Goal: Task Accomplishment & Management: Use online tool/utility

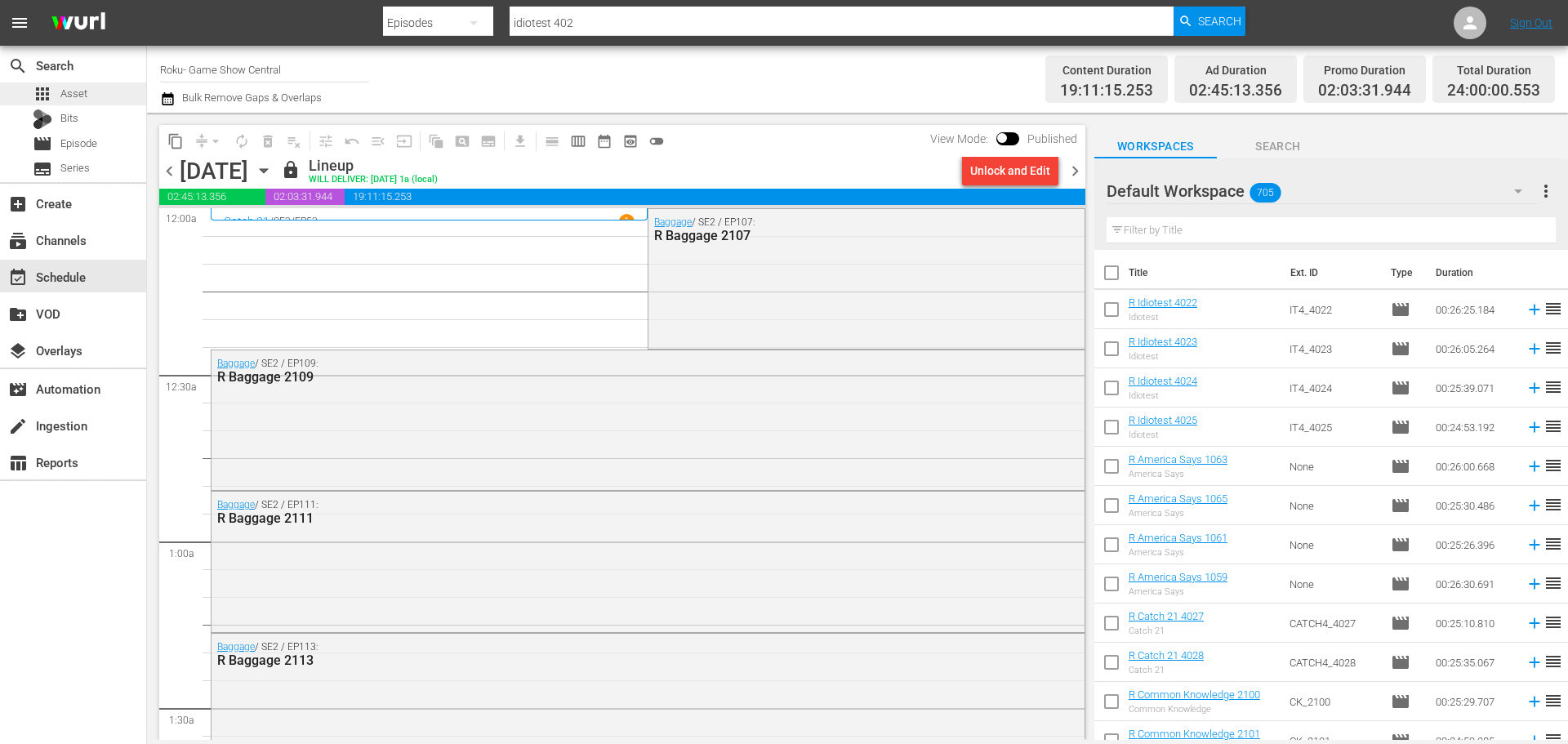
click at [132, 103] on div "apps Asset" at bounding box center [73, 94] width 146 height 23
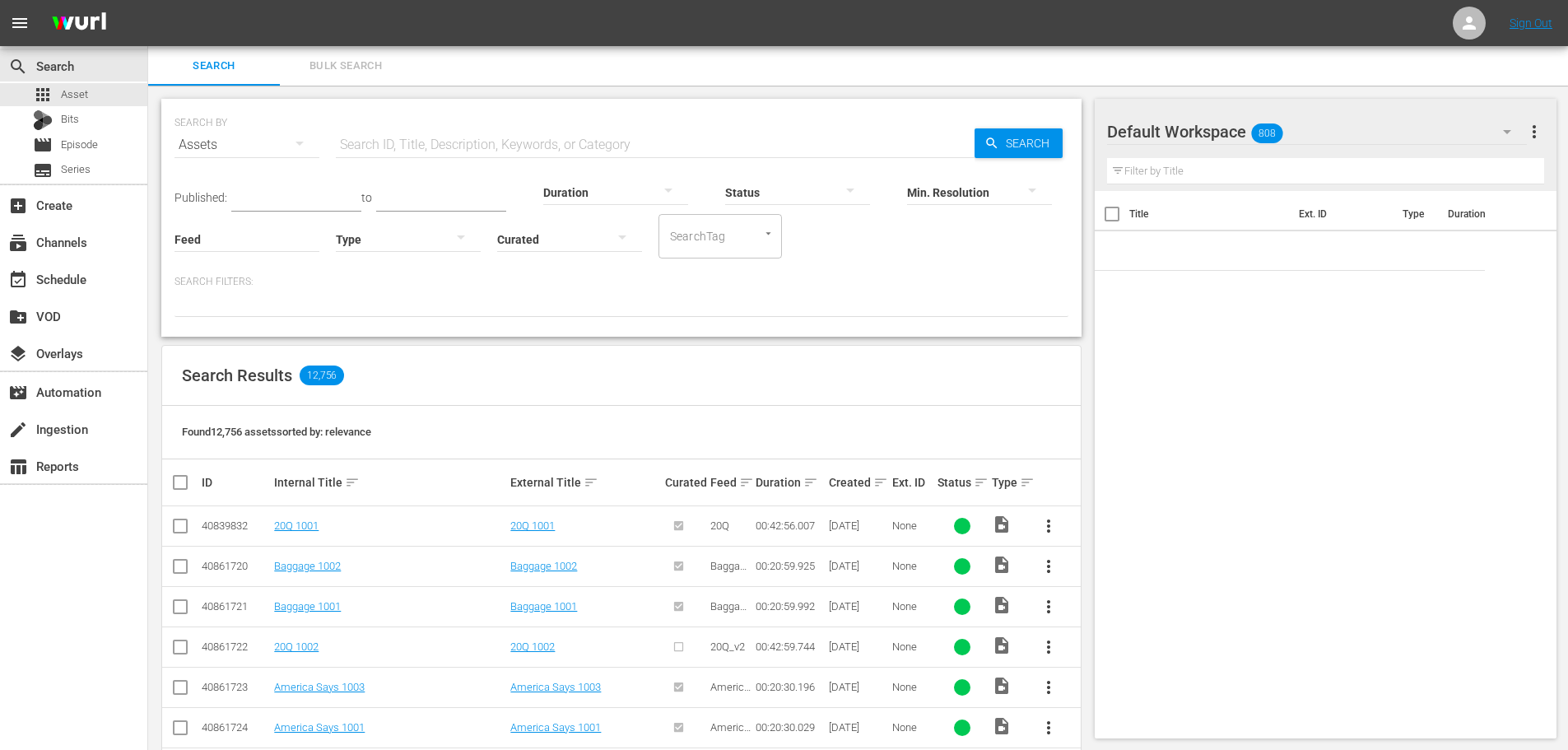
click at [363, 146] on input "text" at bounding box center [655, 145] width 638 height 39
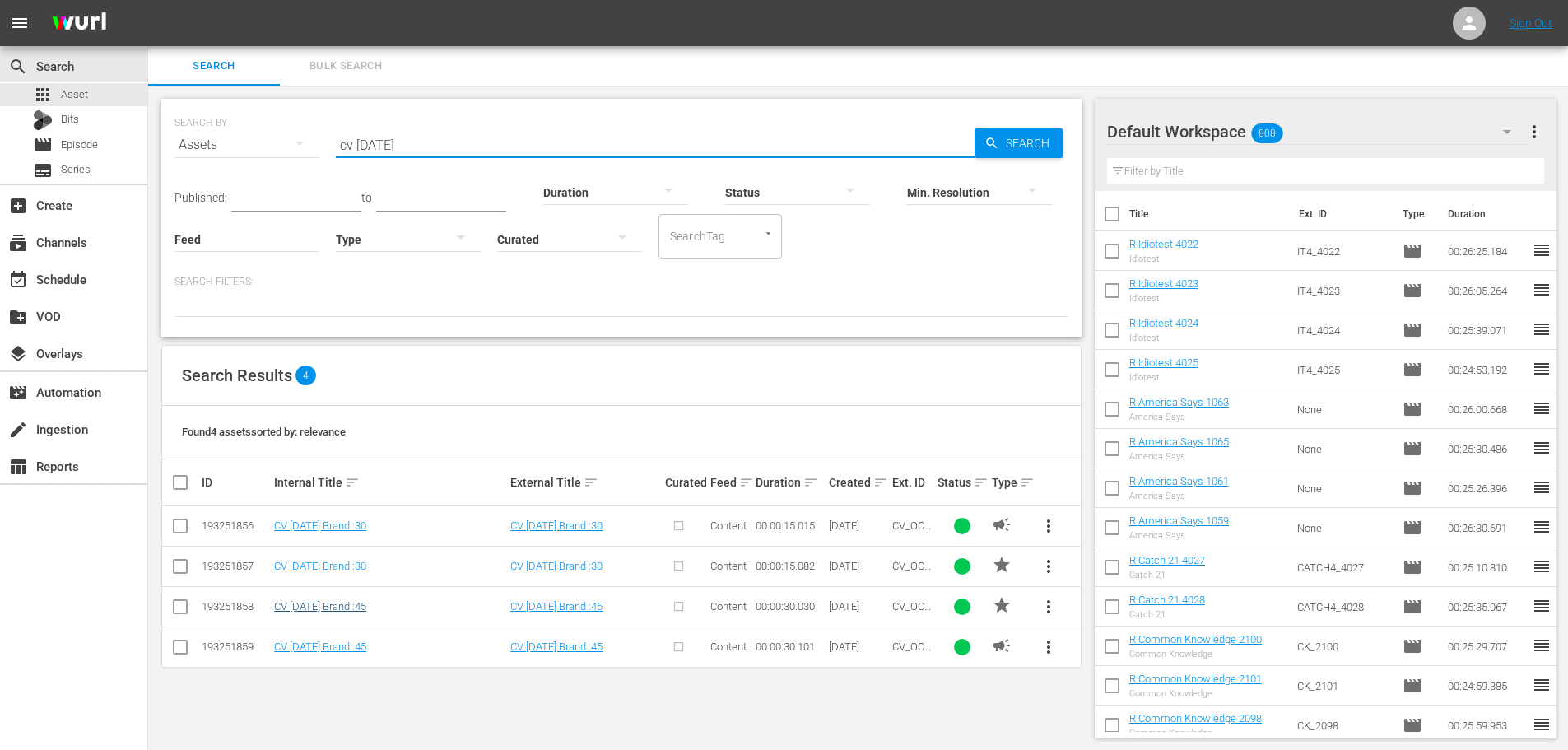
type input "cv [DATE]"
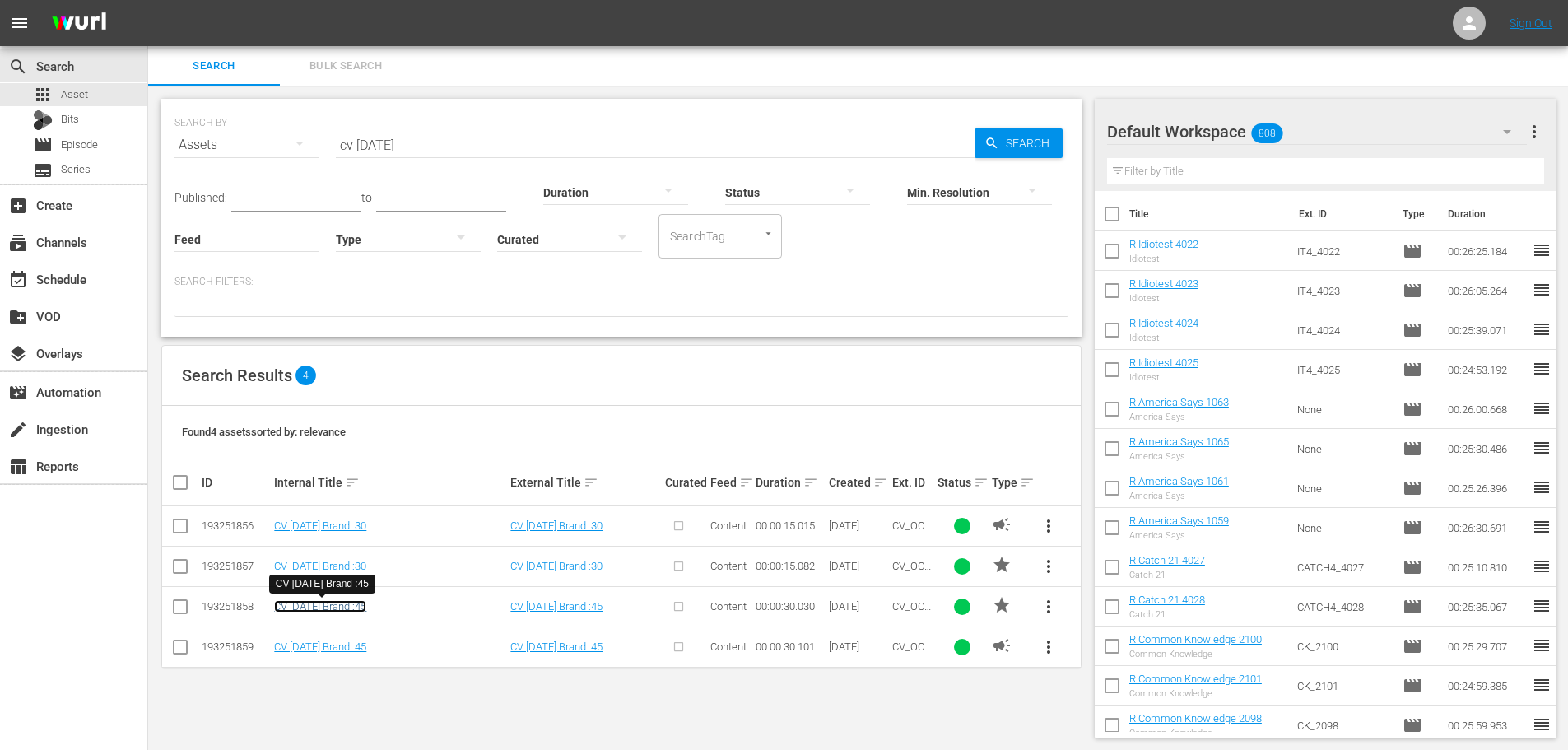
click at [338, 608] on link "CV [DATE] Brand :45" at bounding box center [320, 606] width 92 height 13
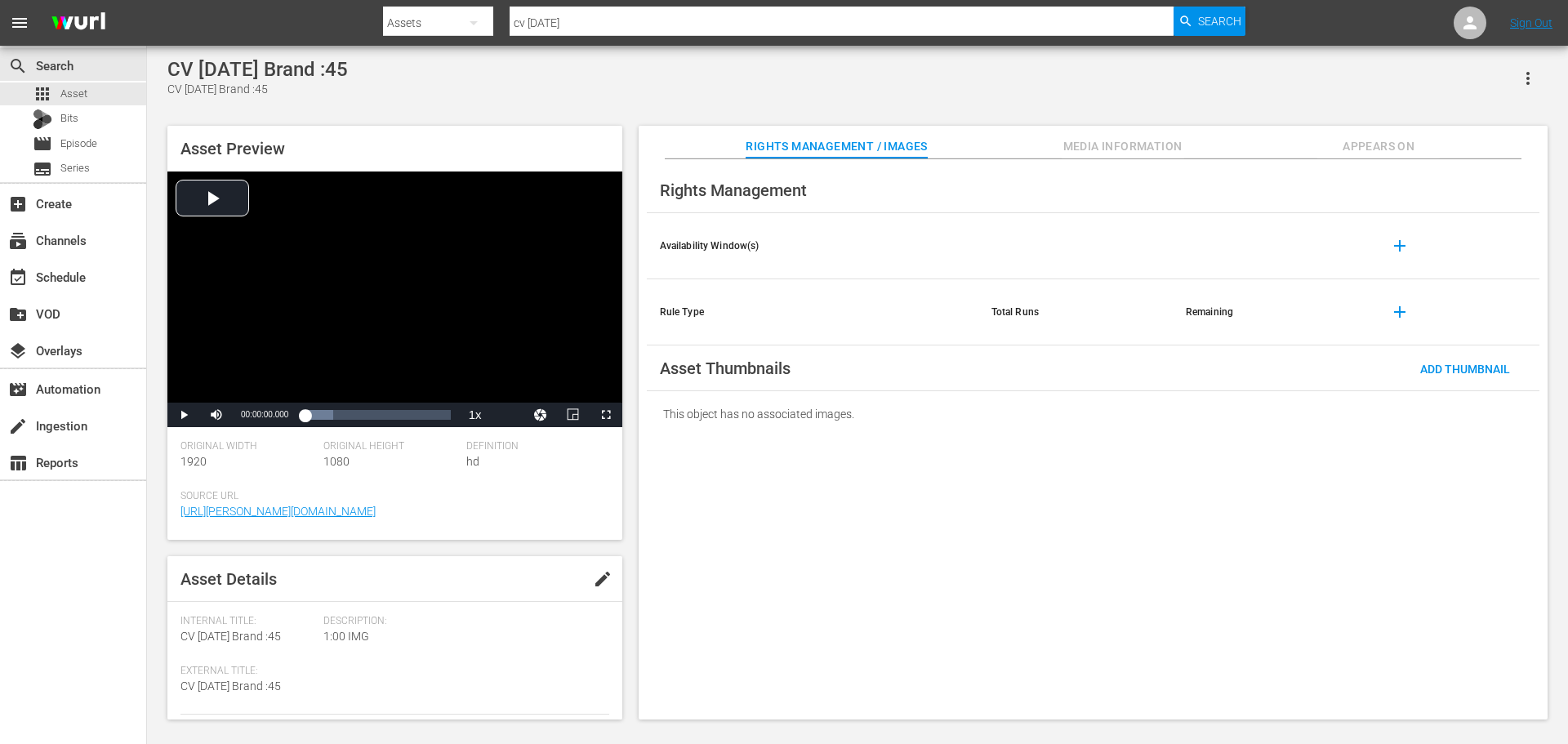
click at [606, 594] on button "edit" at bounding box center [602, 578] width 39 height 39
type textarea "CV [DATE] Brand :4"
type textarea "CV [DATE] Brand :43"
type textarea "CV [DATE] Brand :430"
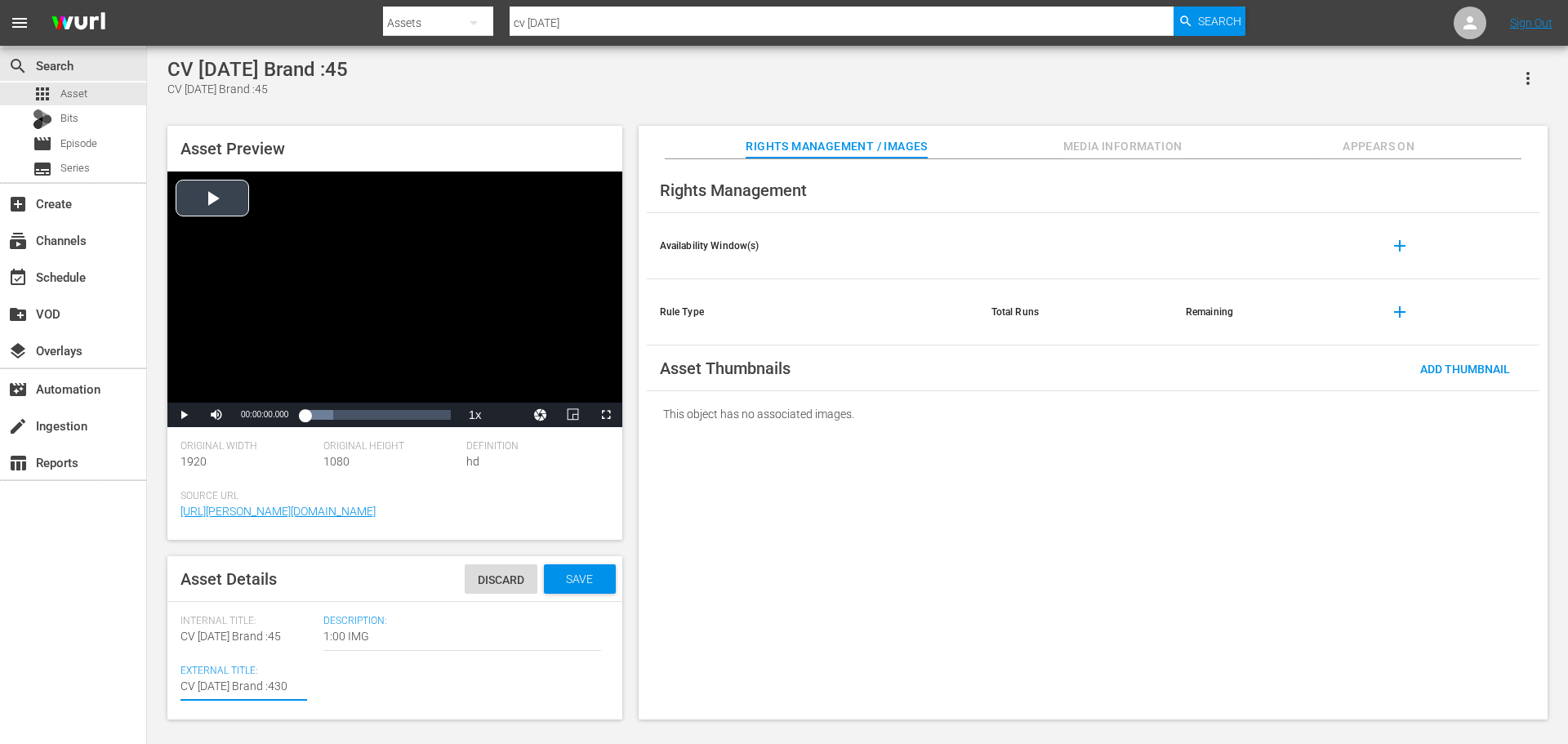
type textarea "CV [DATE] Brand :43"
type textarea "CV [DATE] Brand :4"
type textarea "CV [DATE] Brand :"
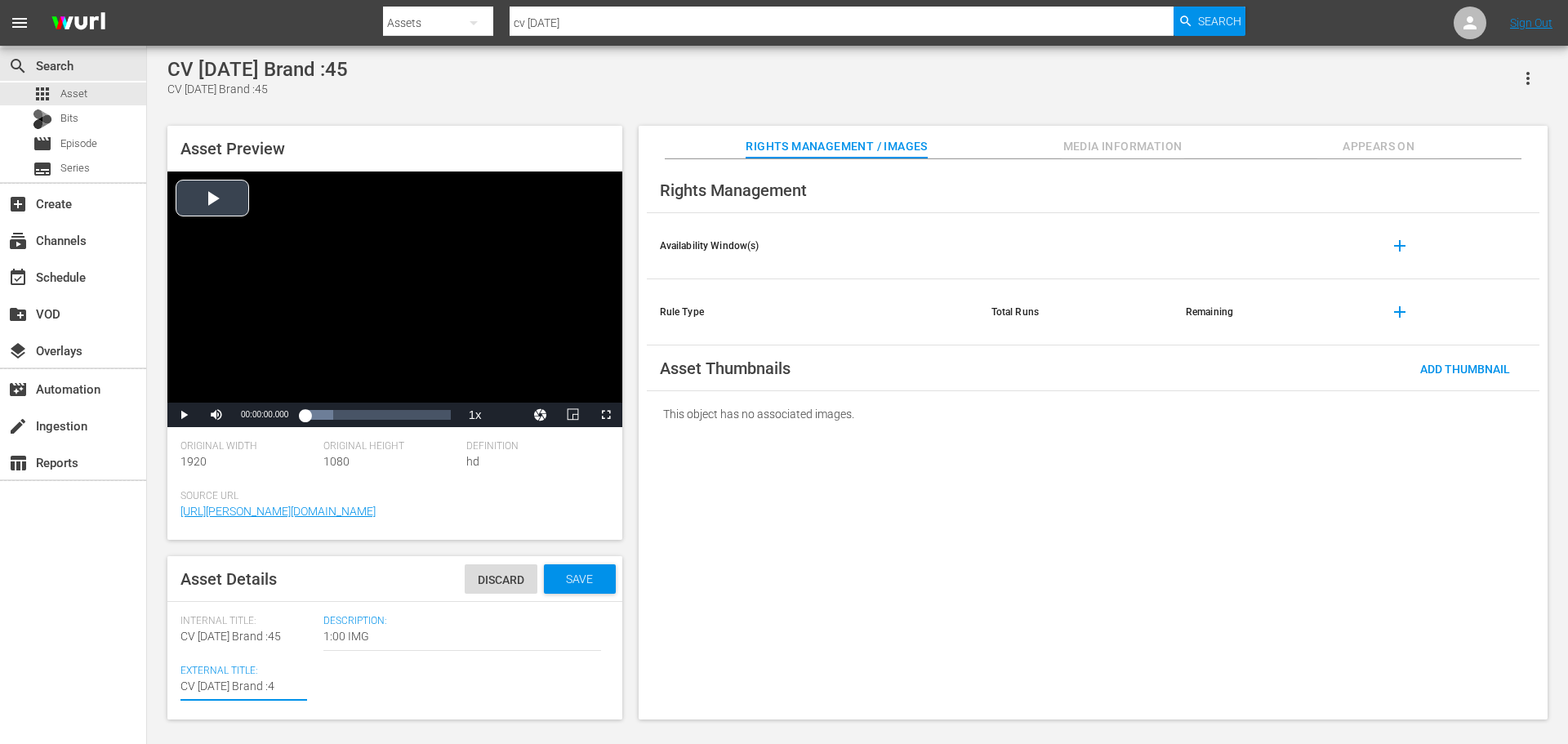
type textarea "CV [DATE] Brand :"
type textarea "CV [DATE] Brand :3"
type textarea "CV [DATE] Brand :30"
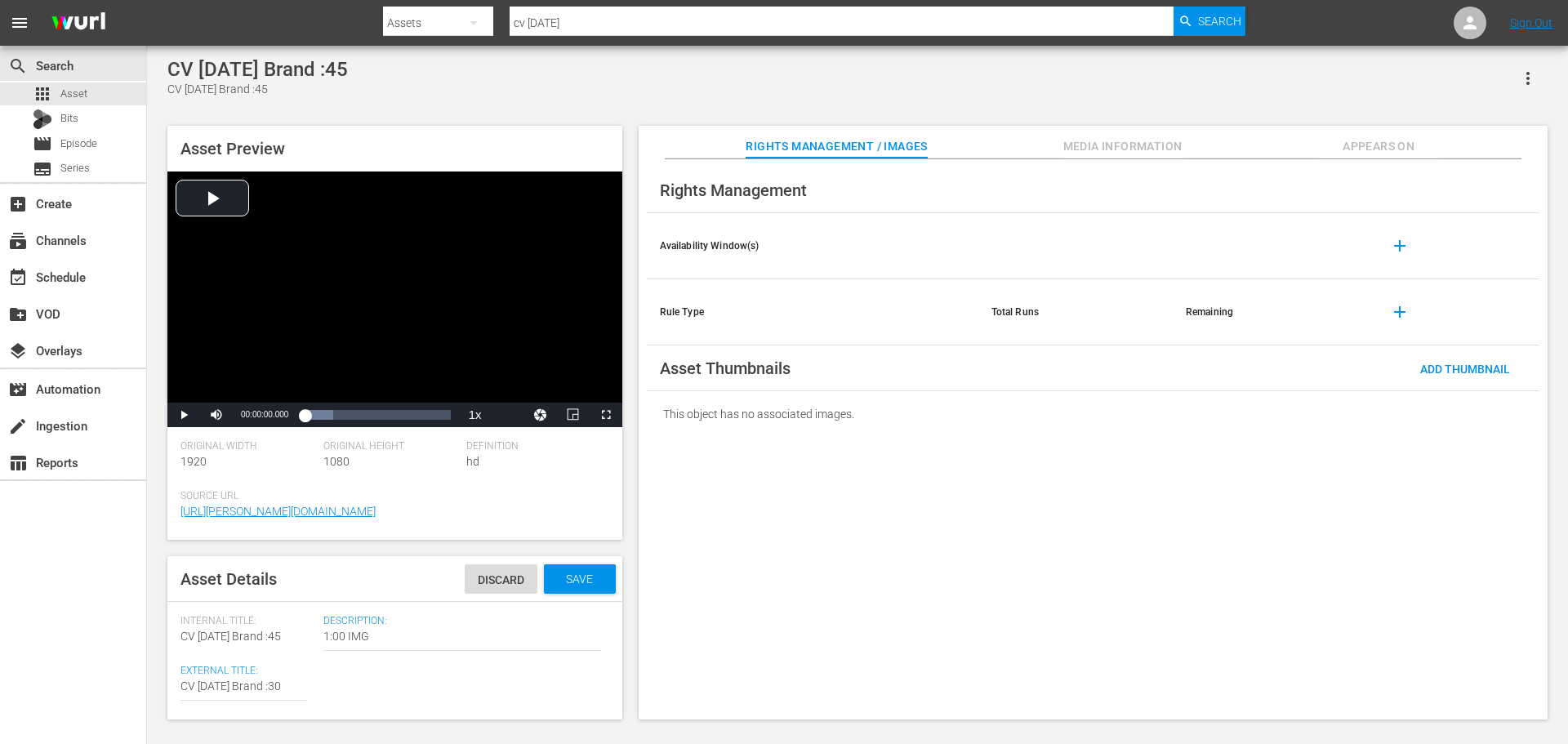
click at [279, 638] on span "CV [DATE] Brand :45" at bounding box center [231, 636] width 100 height 13
click at [275, 643] on span "CV [DATE] Brand :45" at bounding box center [231, 636] width 100 height 13
click at [574, 573] on span "Save" at bounding box center [579, 578] width 53 height 13
click at [78, 73] on div "search Search" at bounding box center [73, 64] width 146 height 33
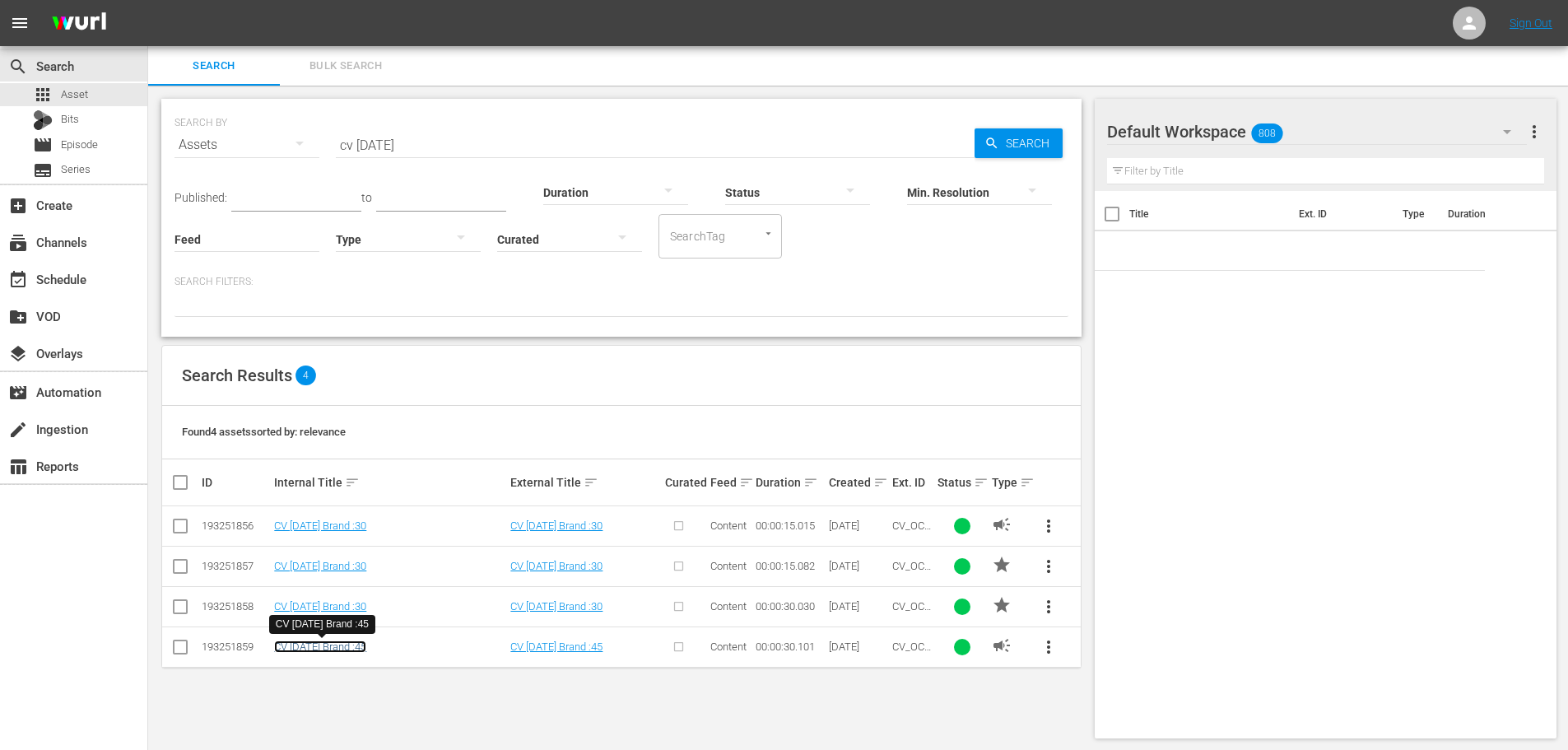
click at [337, 643] on link "CV [DATE] Brand :45" at bounding box center [320, 646] width 92 height 13
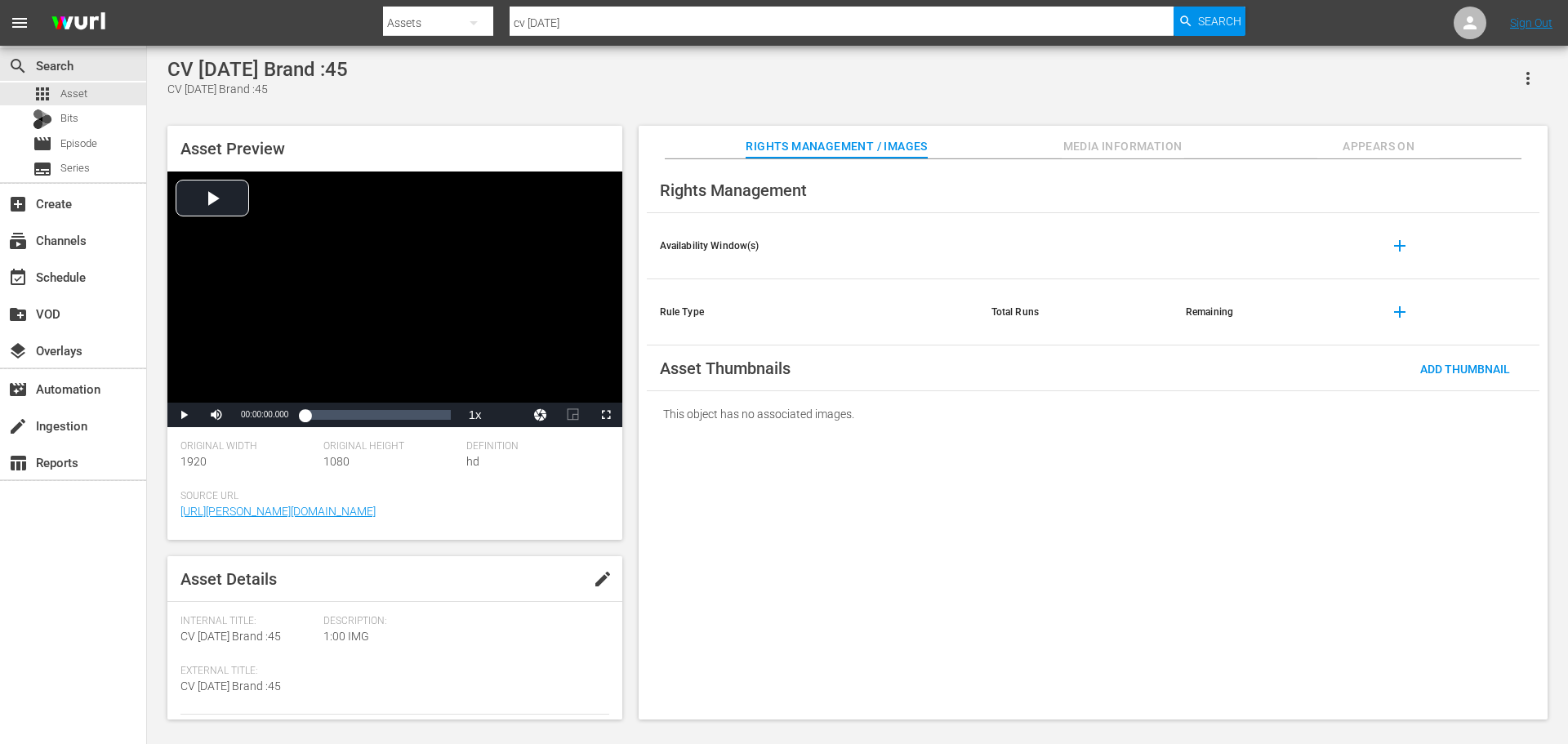
click at [603, 582] on span "edit" at bounding box center [602, 578] width 19 height 19
type textarea "CV [DATE] Brand :4"
type textarea "CV [DATE] Brand :"
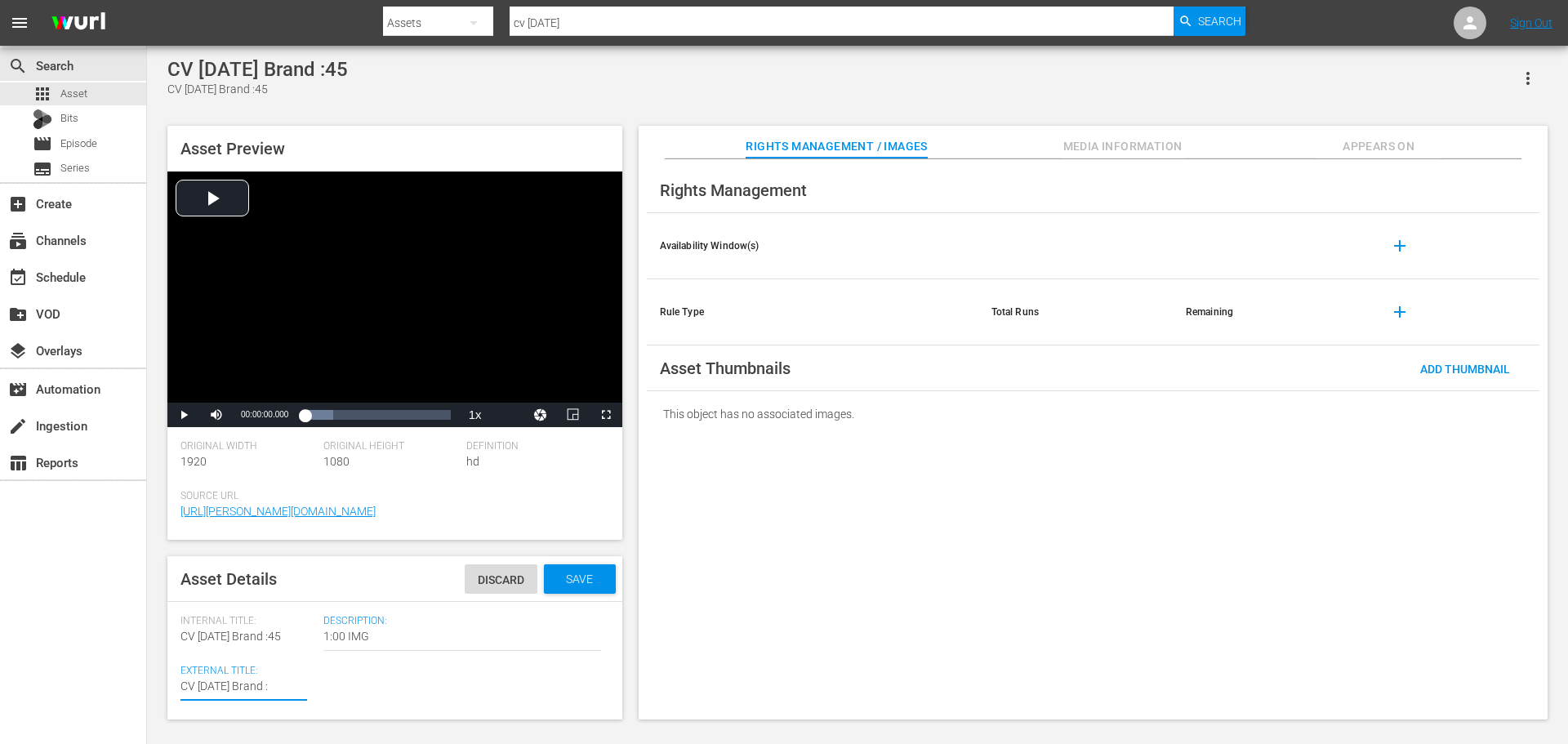
type textarea "CV [DATE] Brand :3"
type textarea "CV [DATE] Brand :30"
click at [269, 641] on span "CV [DATE] Brand :45" at bounding box center [231, 636] width 100 height 13
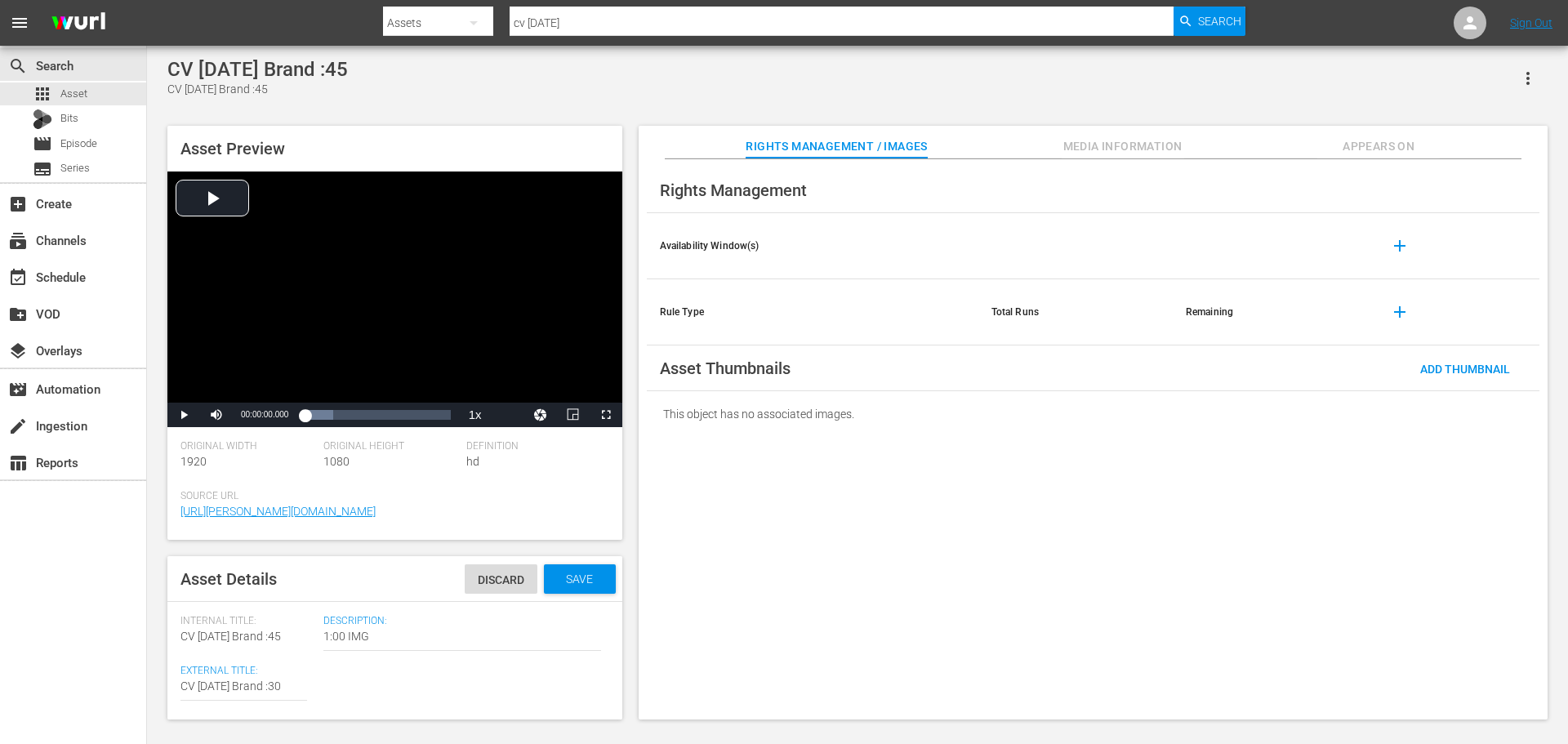
click at [271, 638] on span "CV [DATE] Brand :45" at bounding box center [231, 636] width 100 height 13
click at [584, 580] on span "Save" at bounding box center [579, 578] width 53 height 13
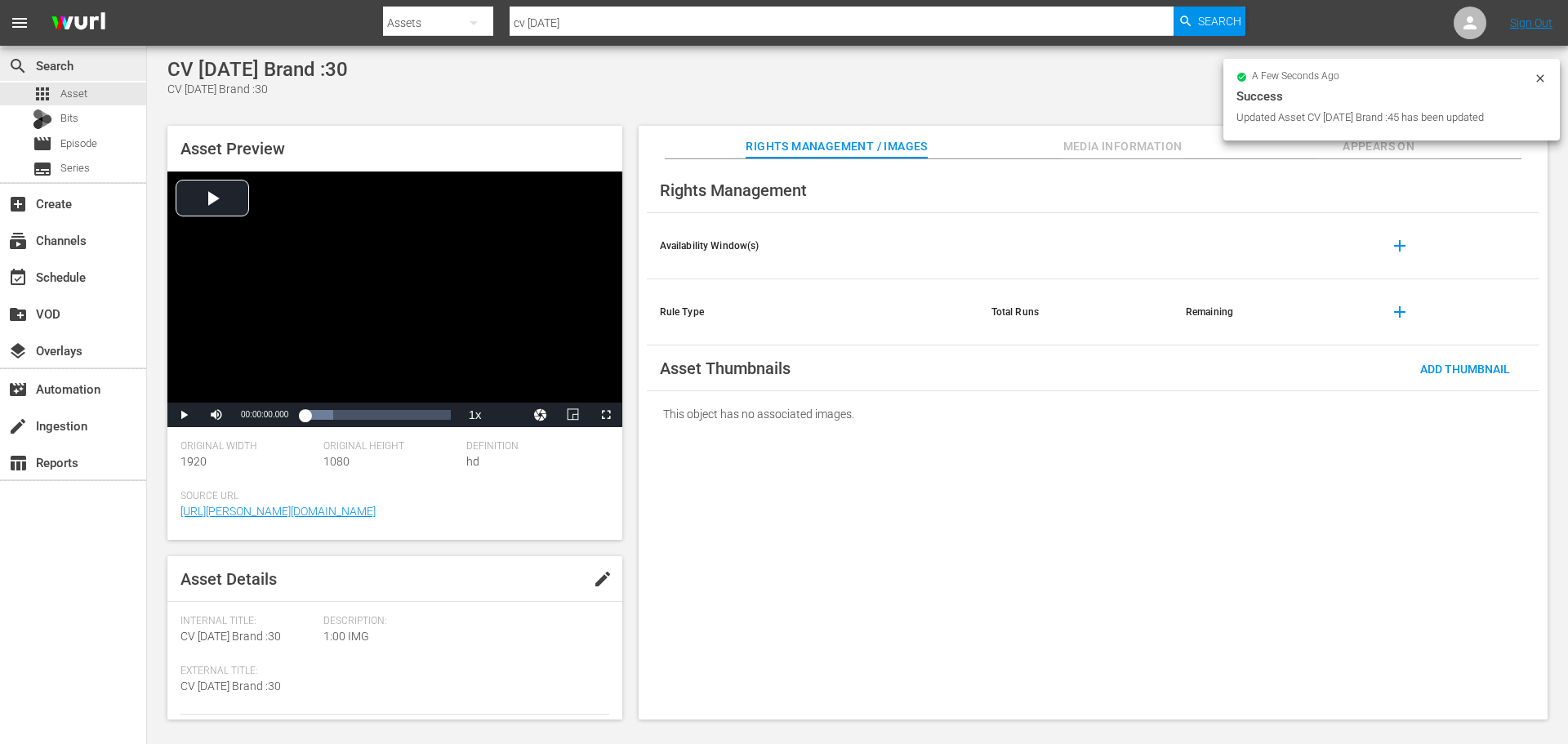
click at [108, 79] on div "search Search" at bounding box center [73, 64] width 146 height 33
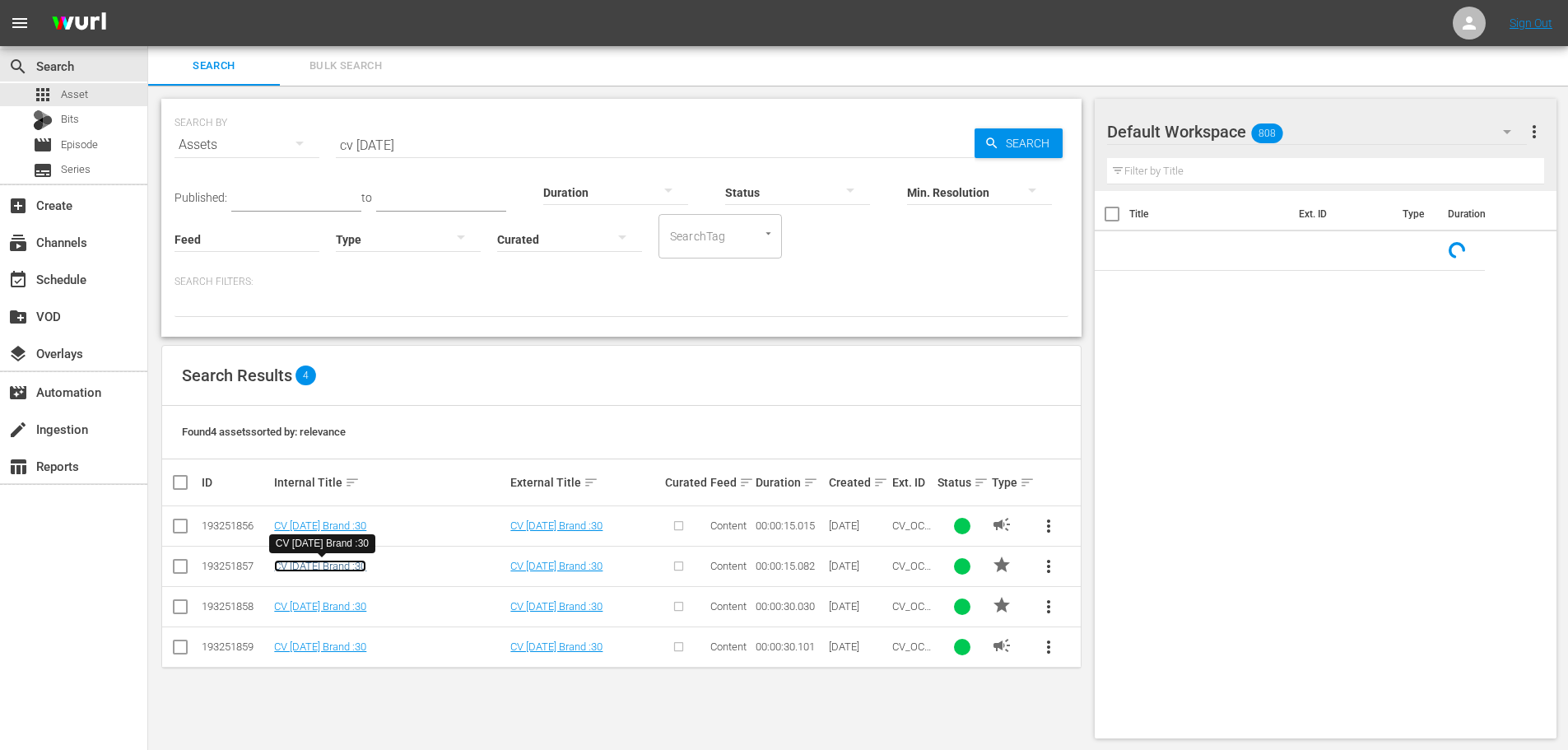
click at [337, 565] on link "CV [DATE] Brand :30" at bounding box center [320, 566] width 92 height 13
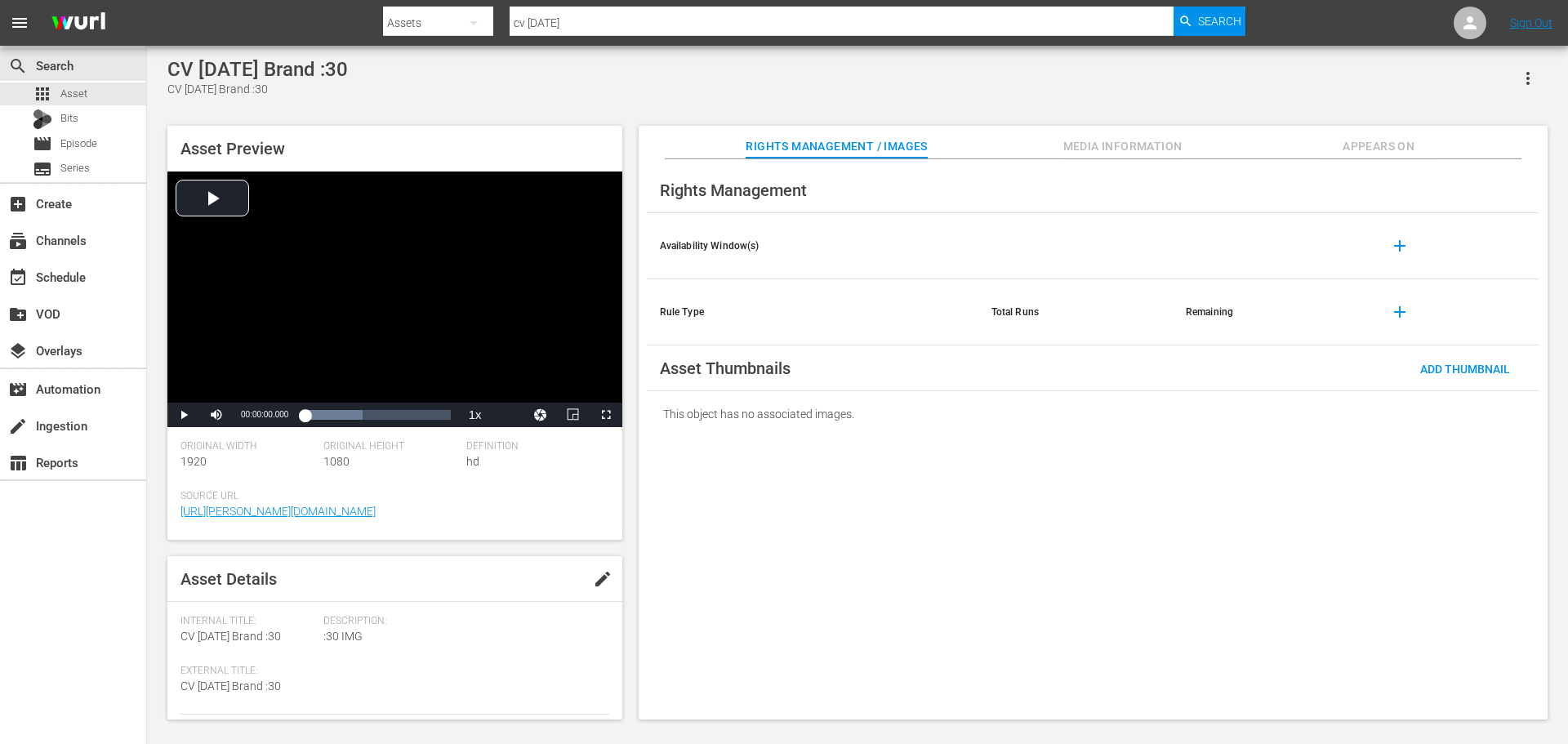
click at [592, 568] on button "edit" at bounding box center [602, 578] width 39 height 39
type textarea "CV [DATE] Brand :3"
type textarea "CV [DATE] Brand :"
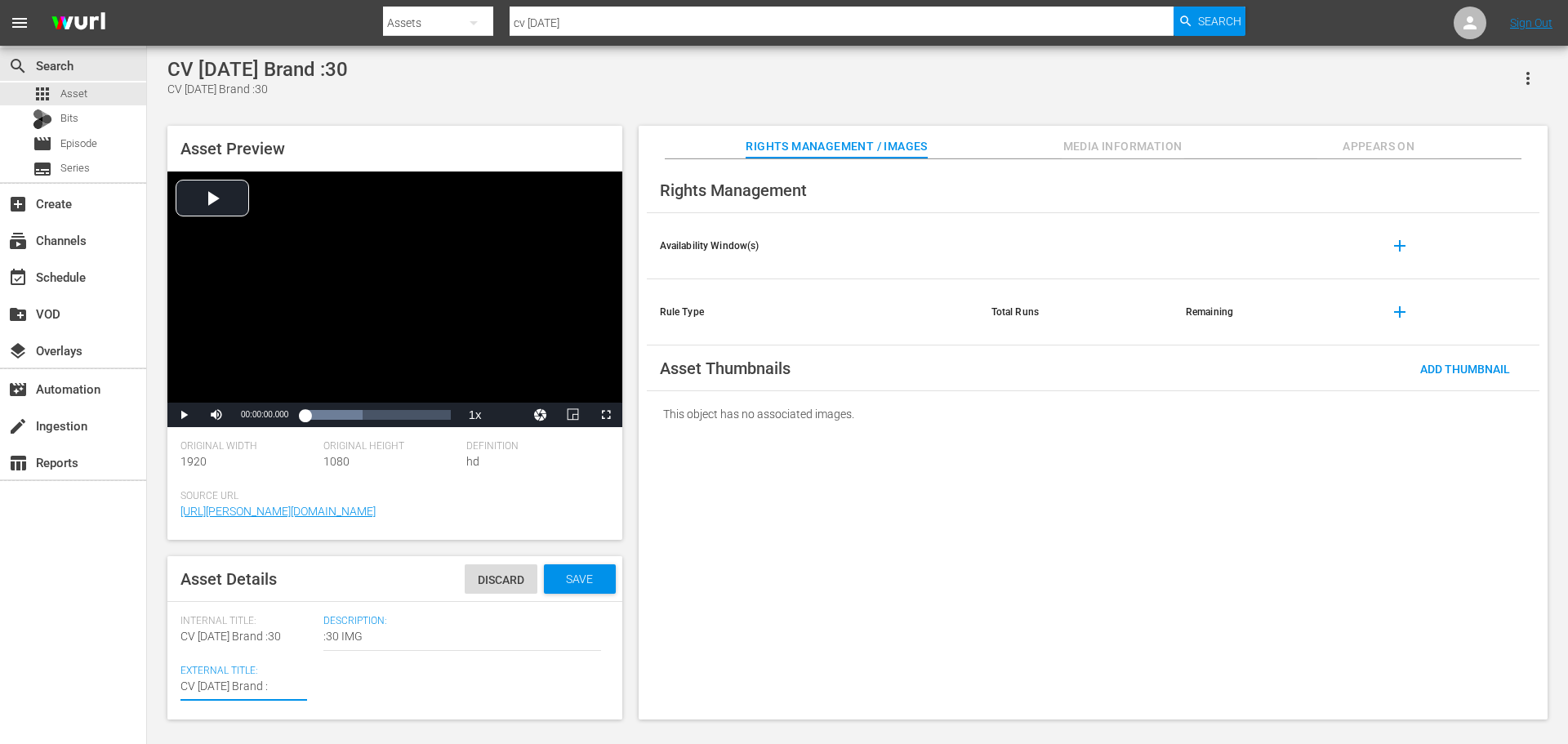
type textarea "CV [DATE] Brand :1"
type textarea "CV [DATE] Brand :15"
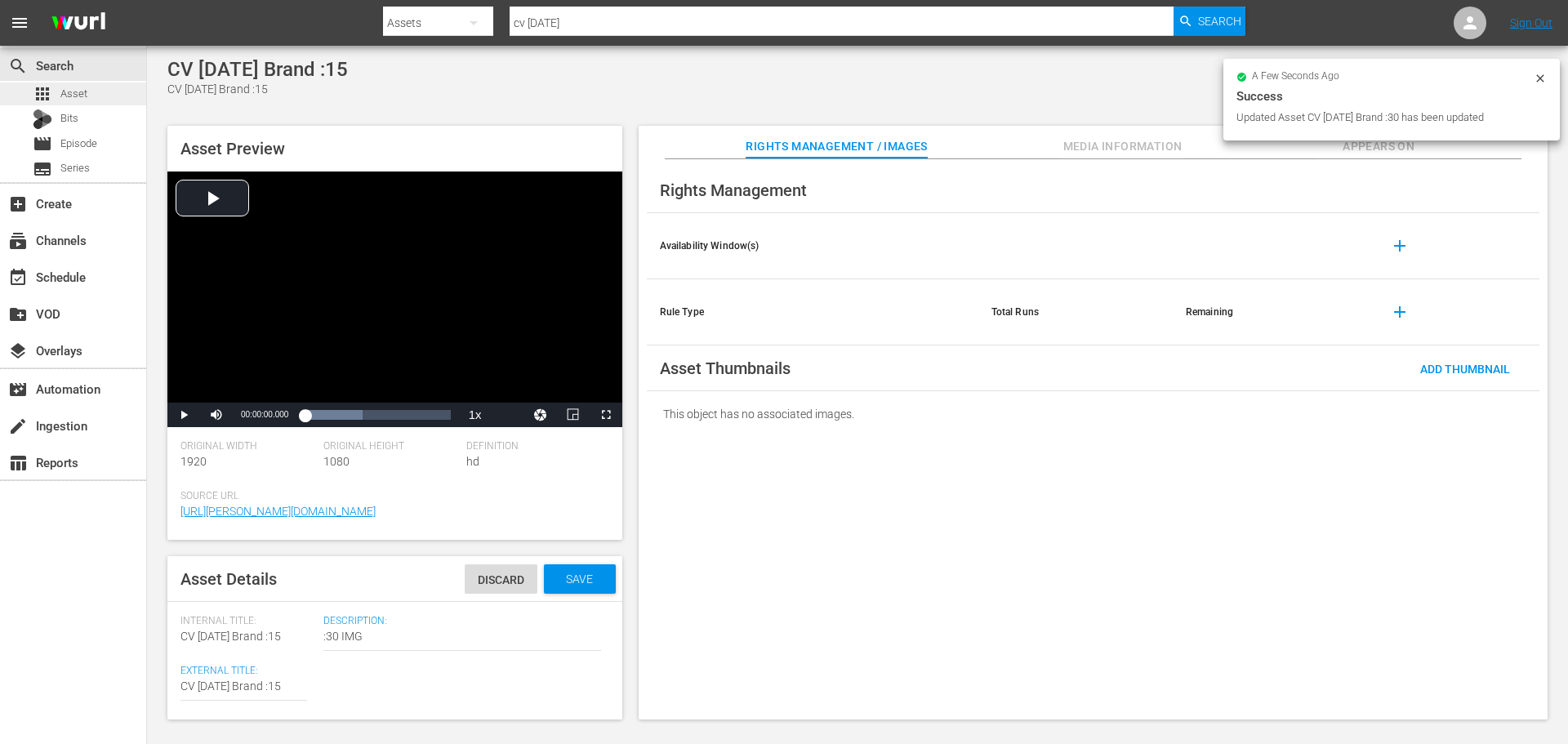
click at [79, 90] on span "Asset" at bounding box center [74, 94] width 27 height 16
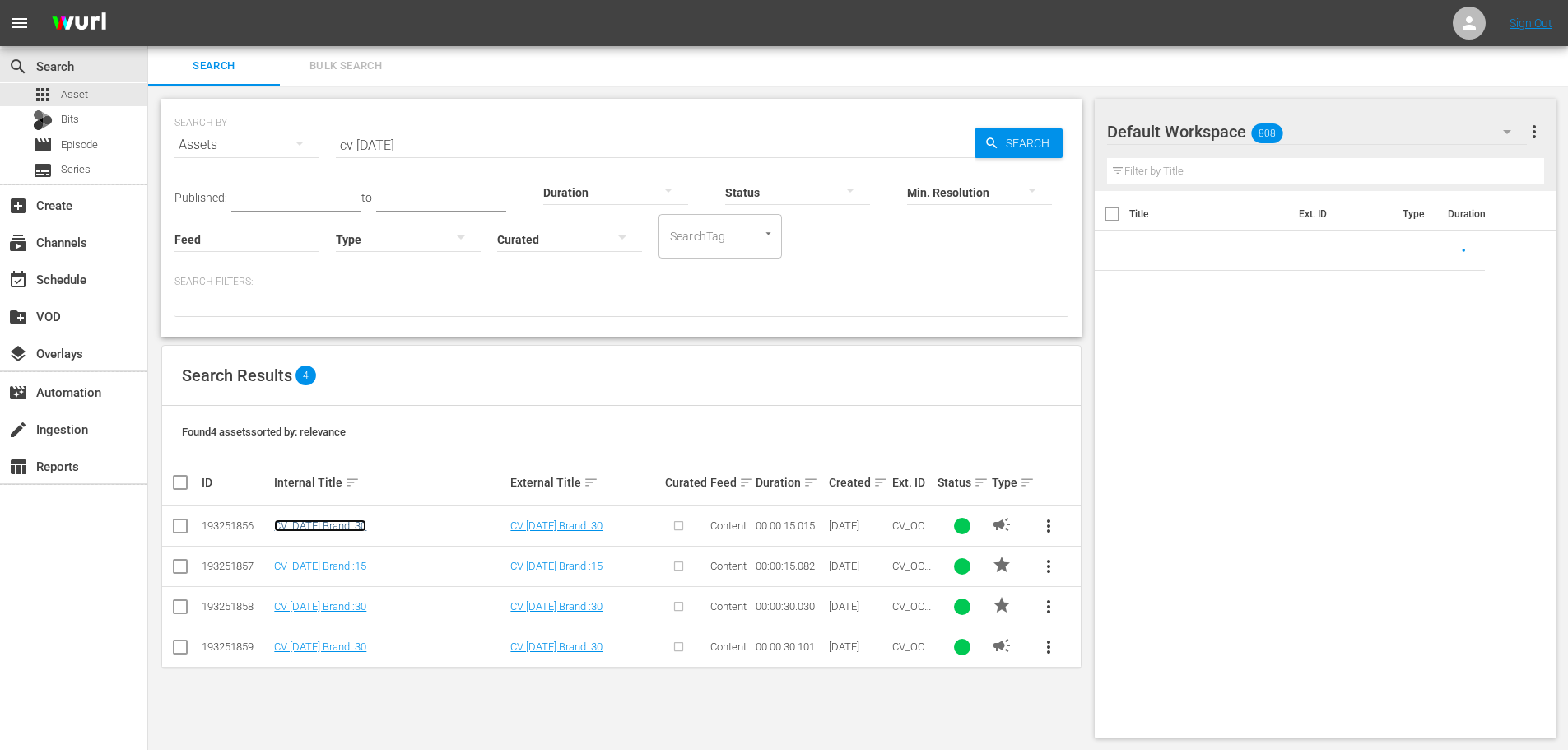
click at [352, 529] on link "CV [DATE] Brand :30" at bounding box center [320, 525] width 92 height 13
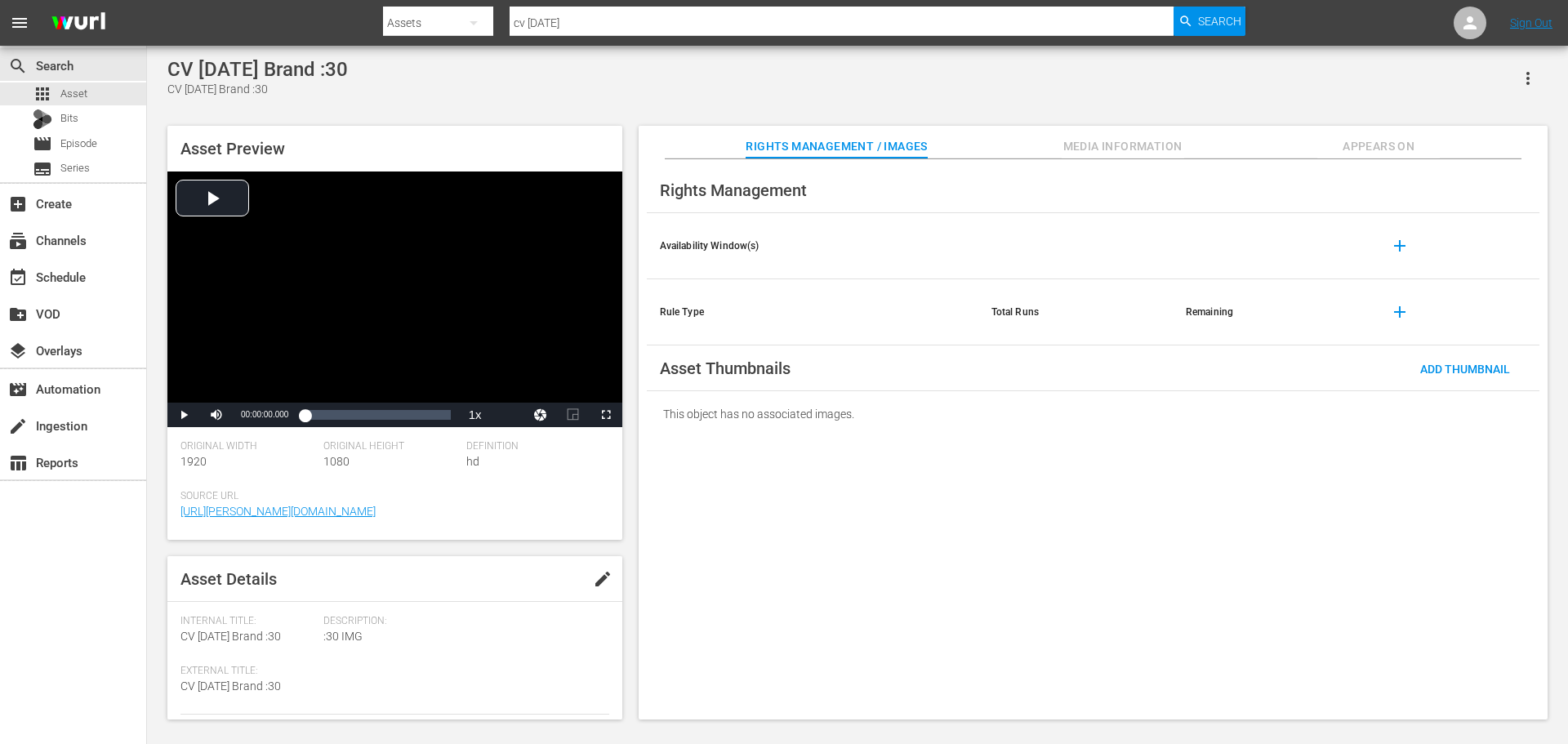
click at [599, 576] on span "edit" at bounding box center [602, 578] width 19 height 19
type textarea "CV [DATE] Brand :3"
type textarea "CV [DATE] Brand :"
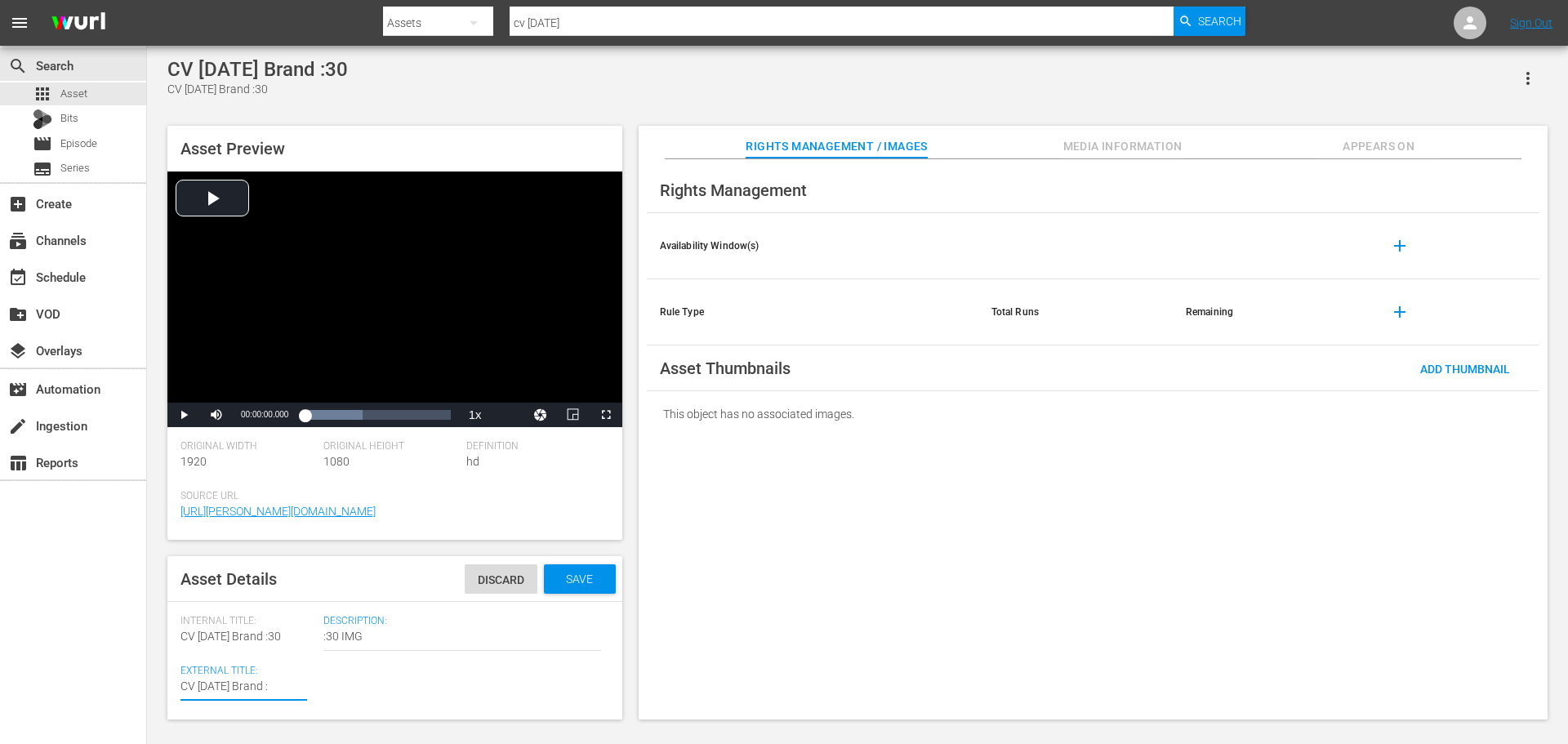
type textarea "CV [DATE] Brand :1"
type textarea "CV [DATE] Brand :15"
click at [95, 83] on div "apps Asset" at bounding box center [73, 94] width 146 height 23
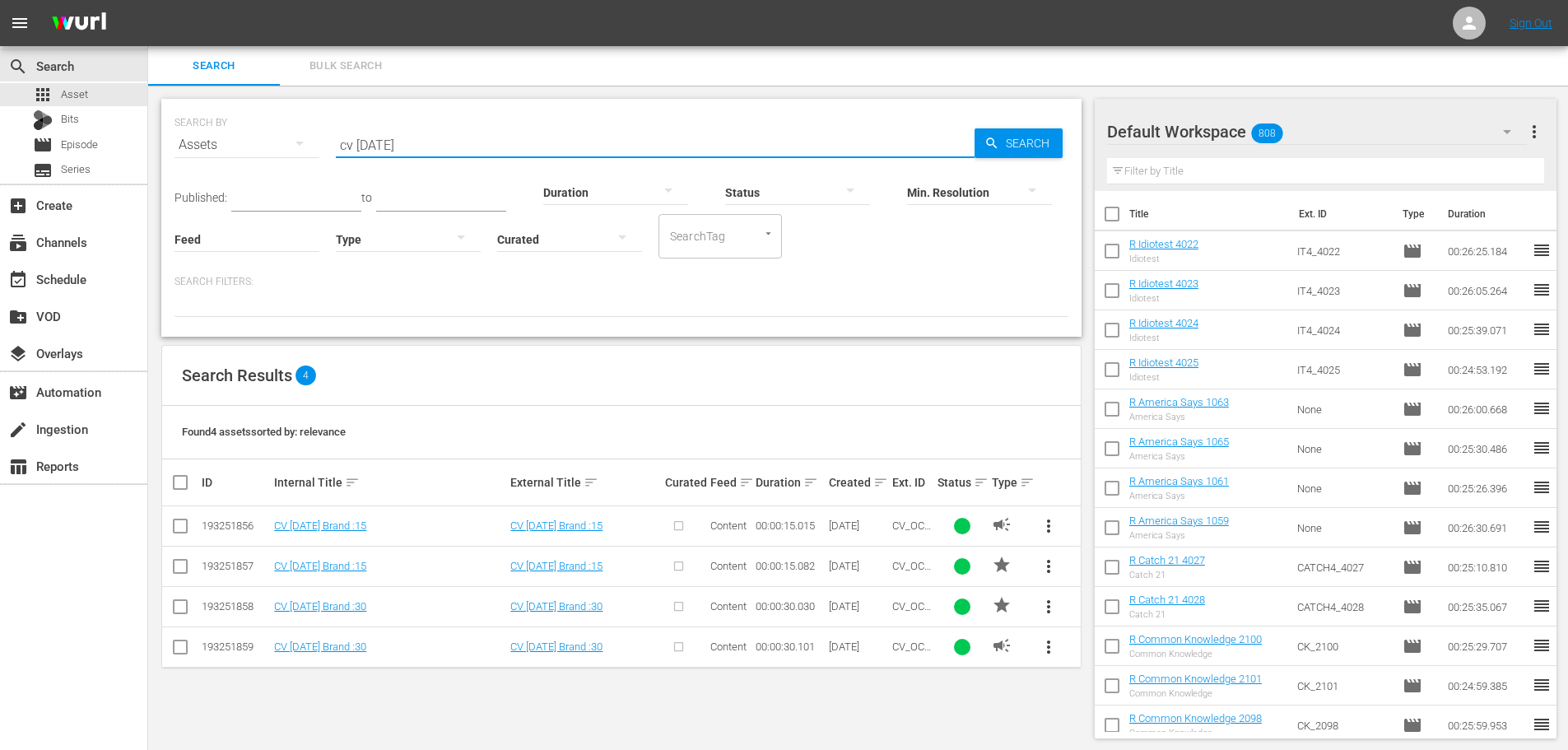
drag, startPoint x: 420, startPoint y: 149, endPoint x: 360, endPoint y: 128, distance: 63.6
click at [360, 128] on input "cv [DATE]" at bounding box center [655, 145] width 638 height 39
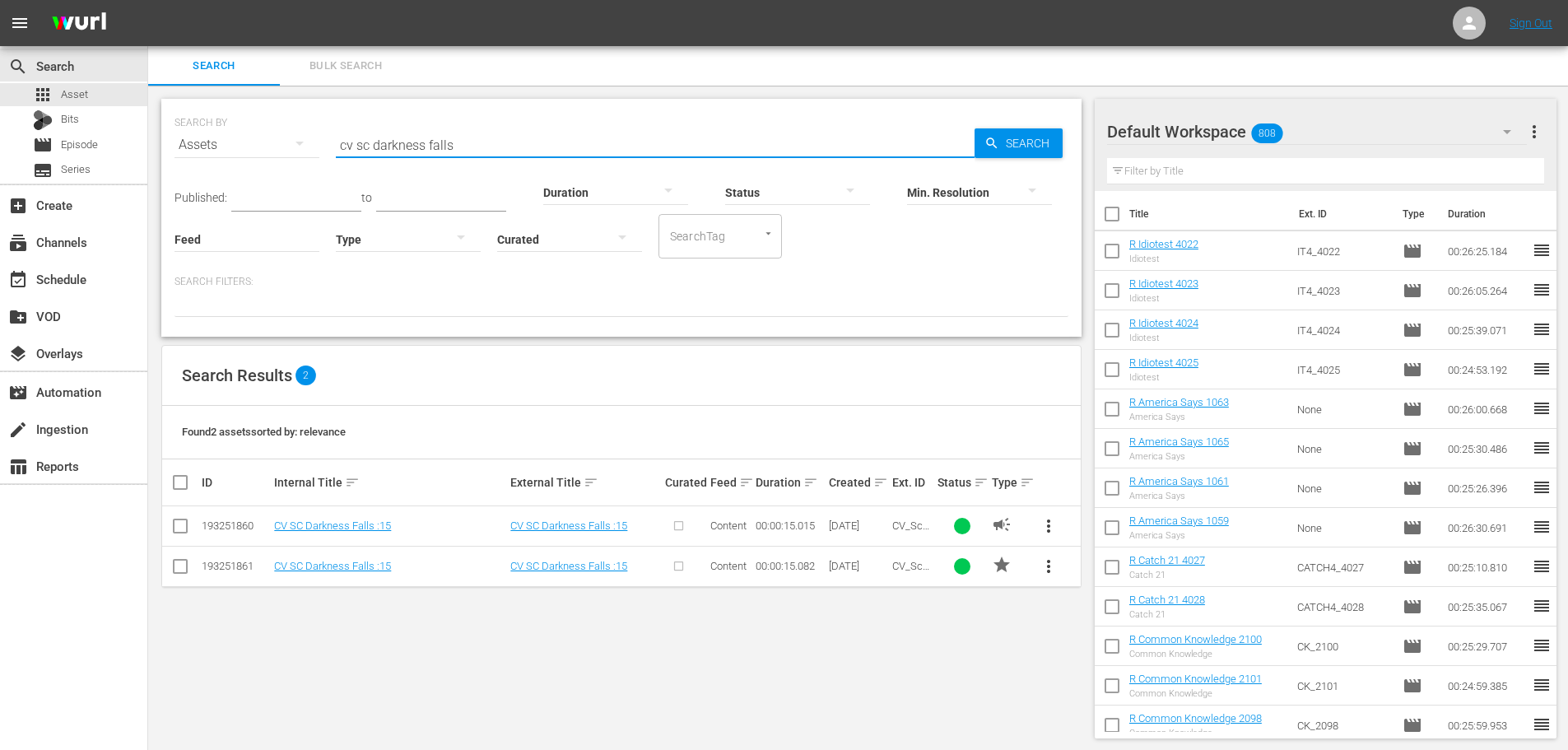
drag, startPoint x: 499, startPoint y: 137, endPoint x: 369, endPoint y: 147, distance: 130.4
click at [369, 147] on input "cv sc darkness falls" at bounding box center [655, 145] width 638 height 39
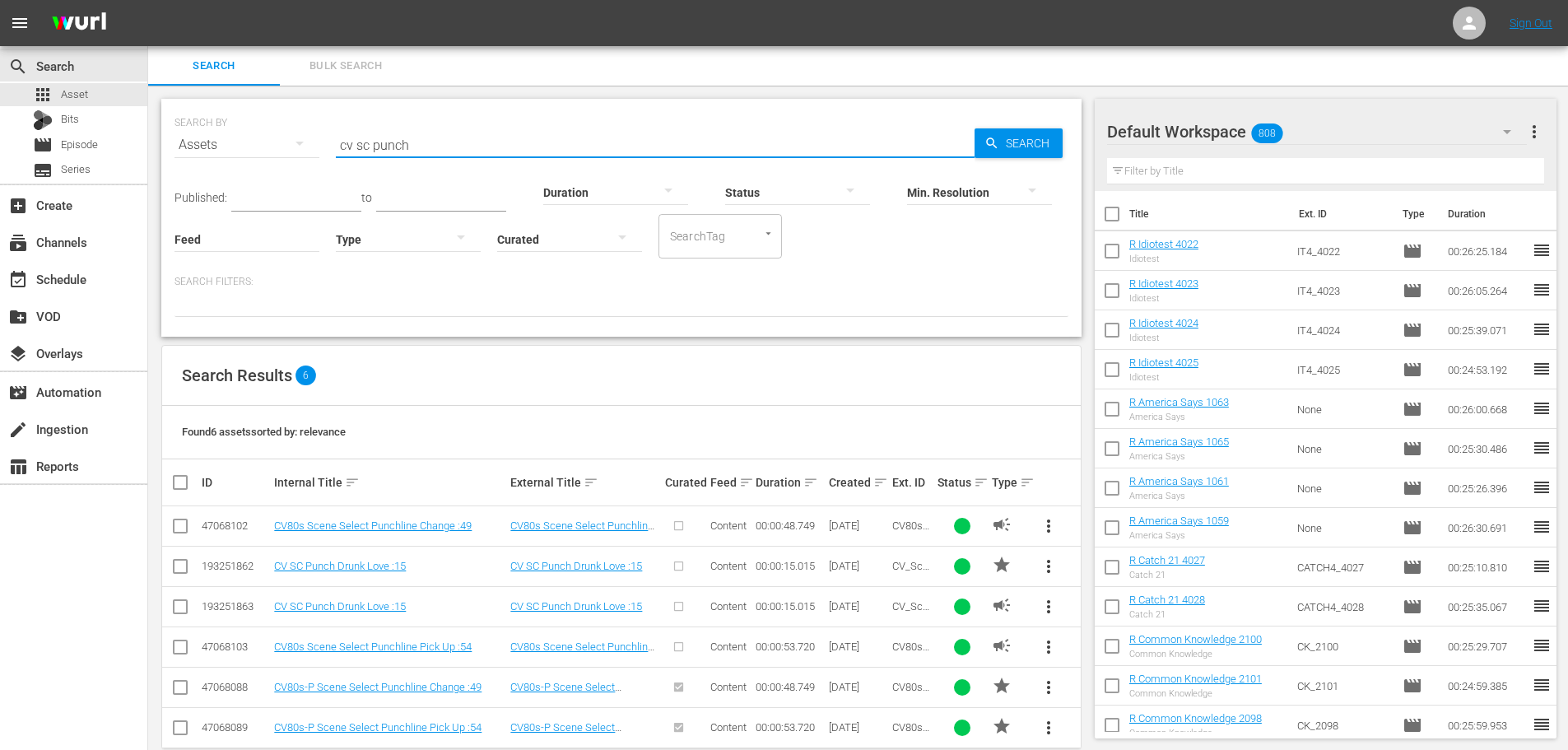
drag, startPoint x: 451, startPoint y: 146, endPoint x: 369, endPoint y: 142, distance: 82.1
click at [369, 142] on input "cv sc punch" at bounding box center [655, 145] width 638 height 39
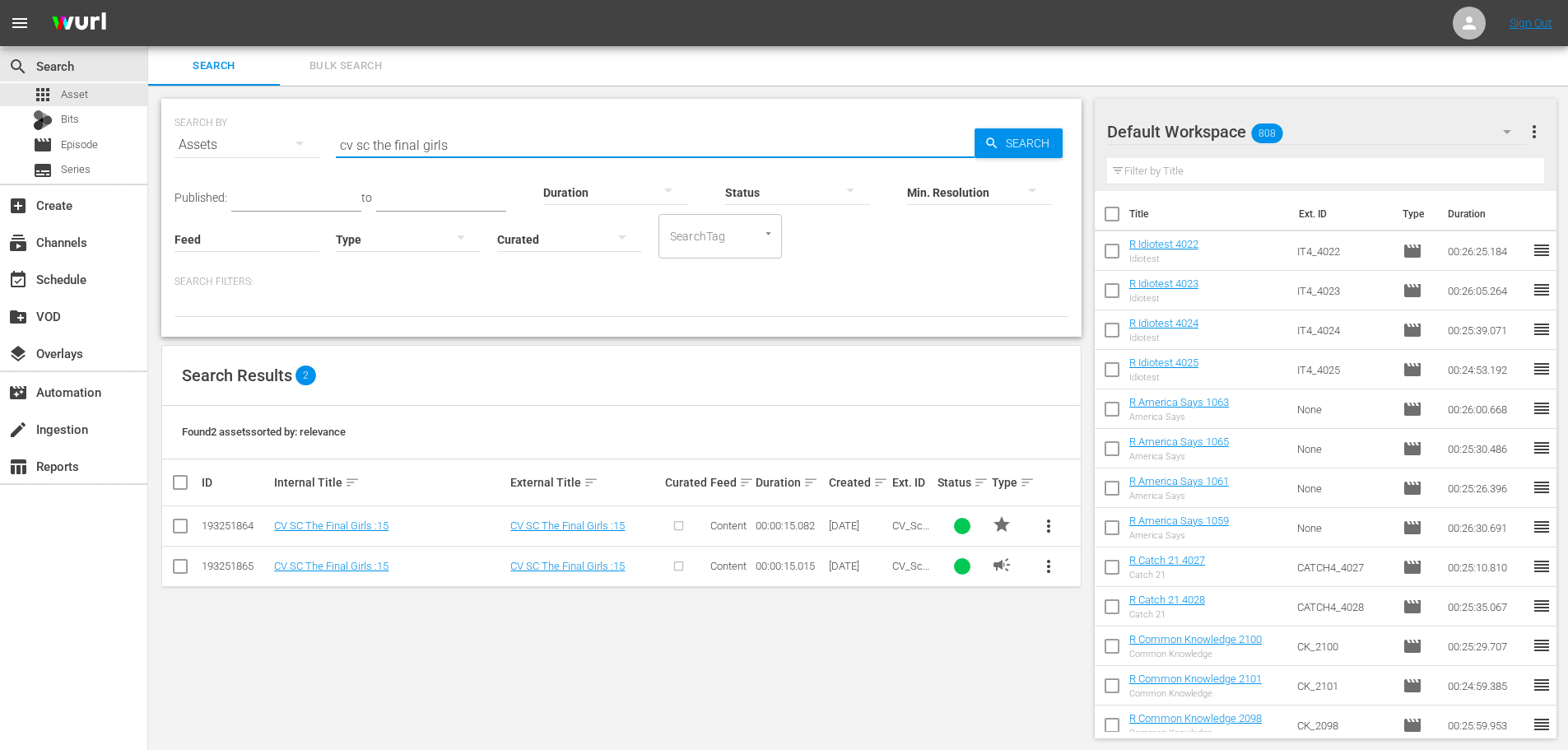
type input "cv sc the final girls"
click at [760, 353] on div "Search Results 2" at bounding box center [621, 375] width 918 height 60
click at [90, 235] on div "subscriptions Channels" at bounding box center [46, 239] width 92 height 14
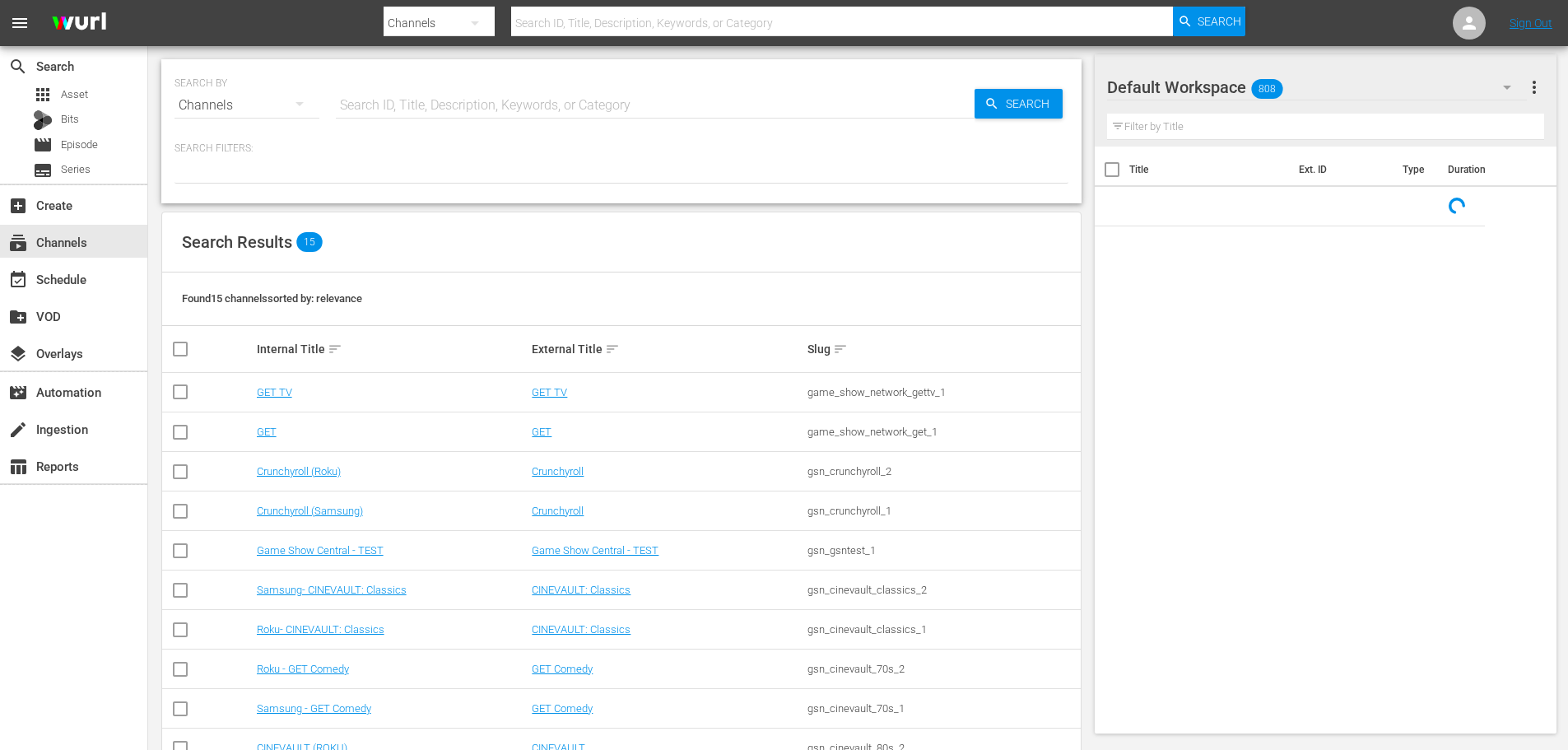
scroll to position [246, 0]
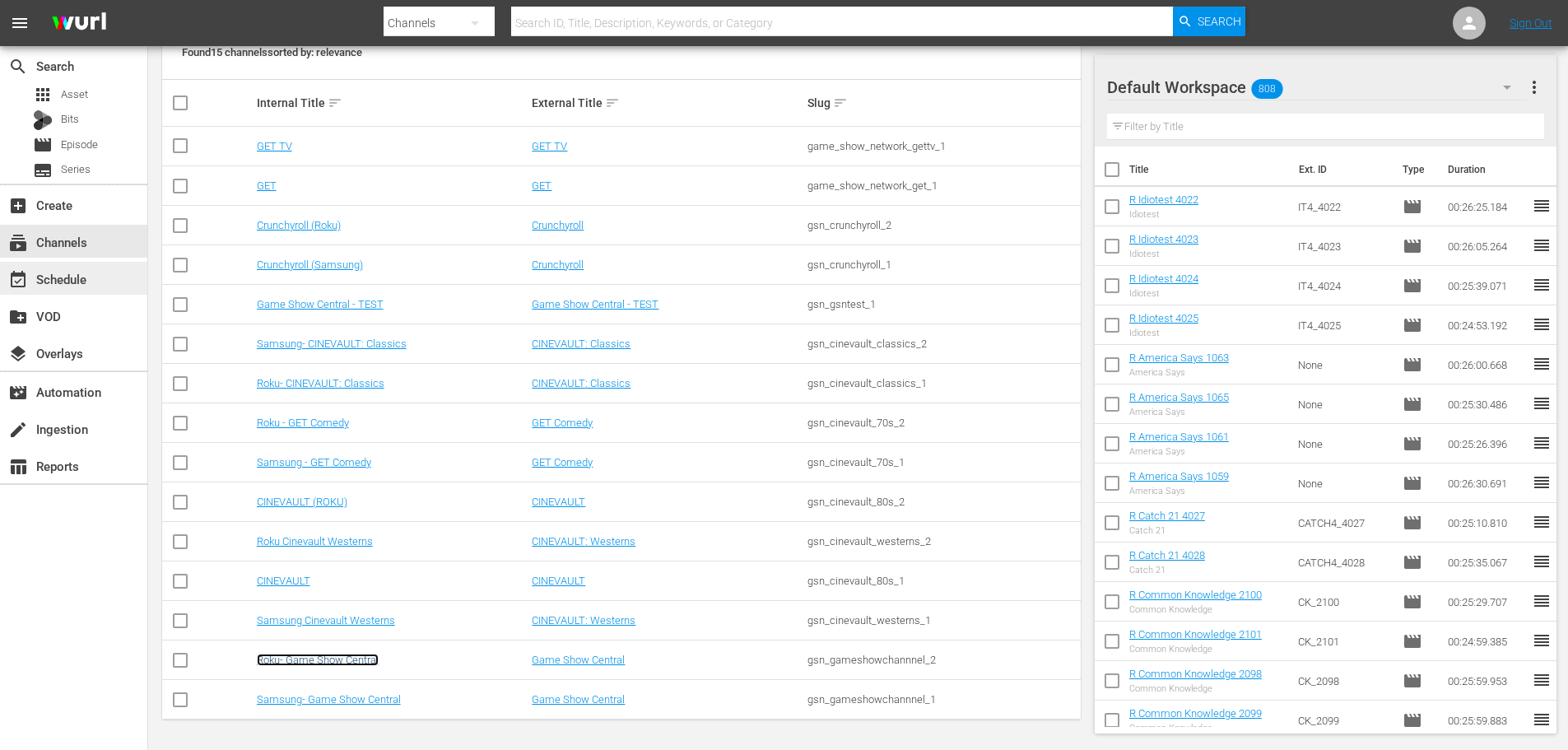
click at [349, 659] on link "Roku- Game Show Central" at bounding box center [318, 660] width 122 height 13
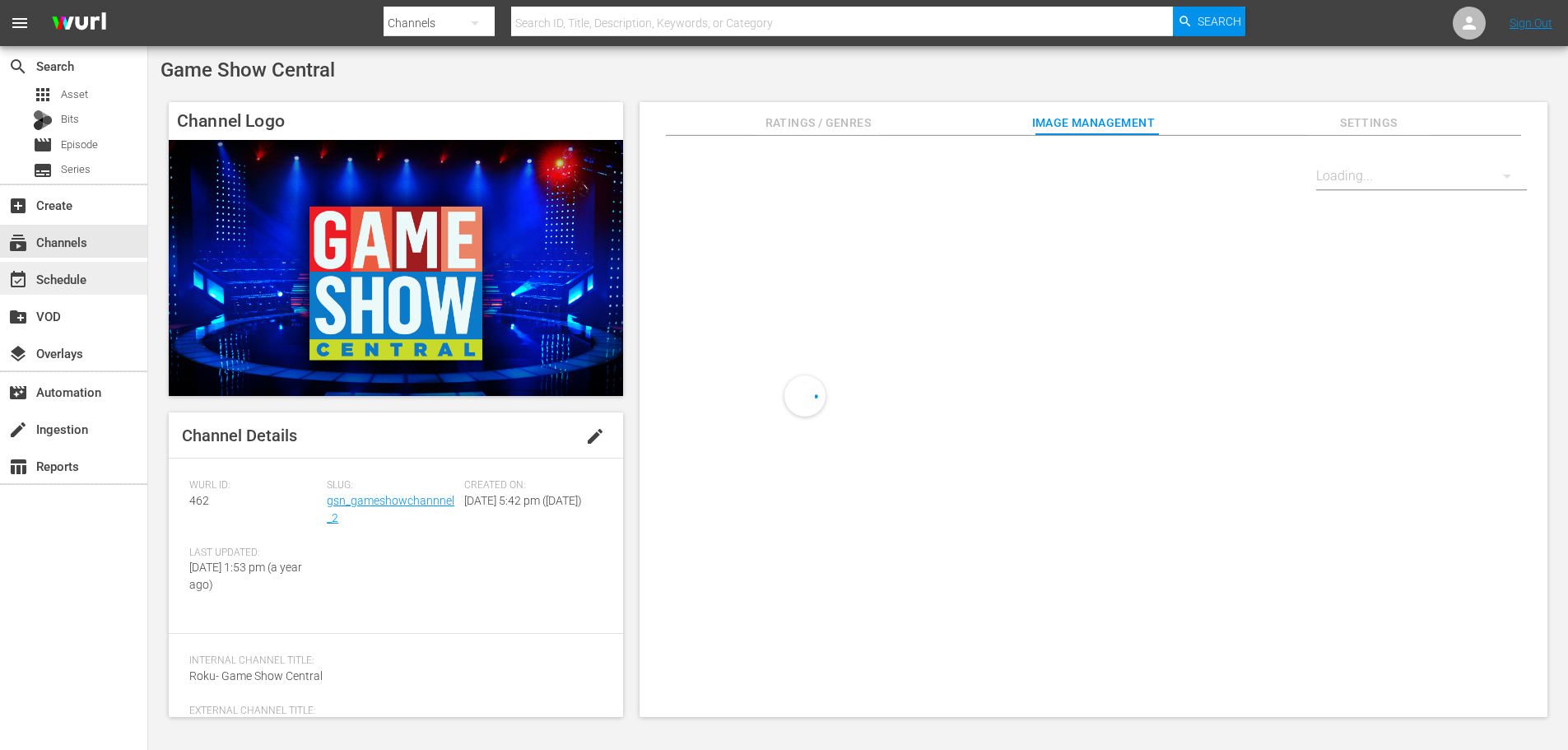
click at [100, 279] on div "event_available Schedule" at bounding box center [73, 278] width 147 height 33
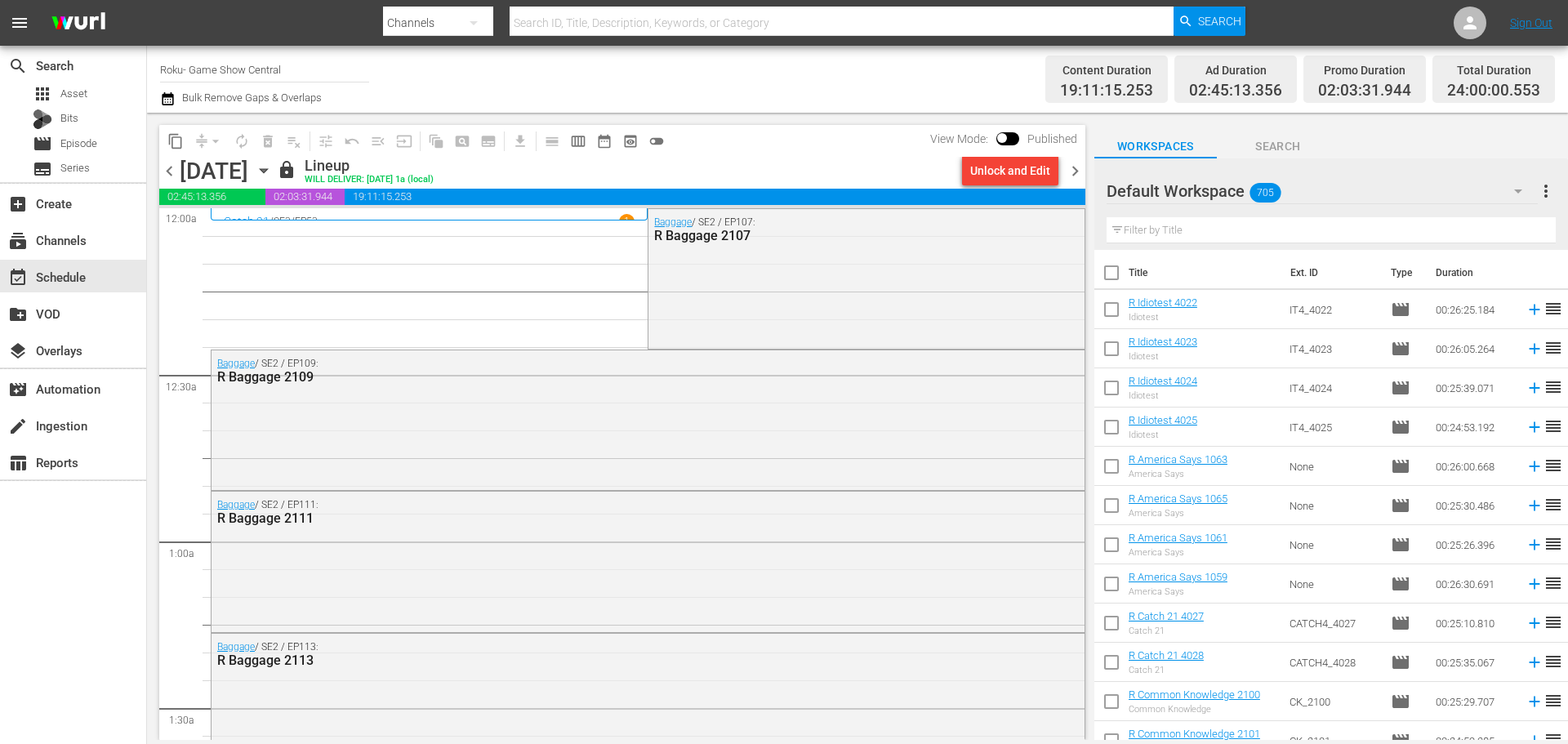
click at [273, 166] on icon "button" at bounding box center [263, 170] width 18 height 18
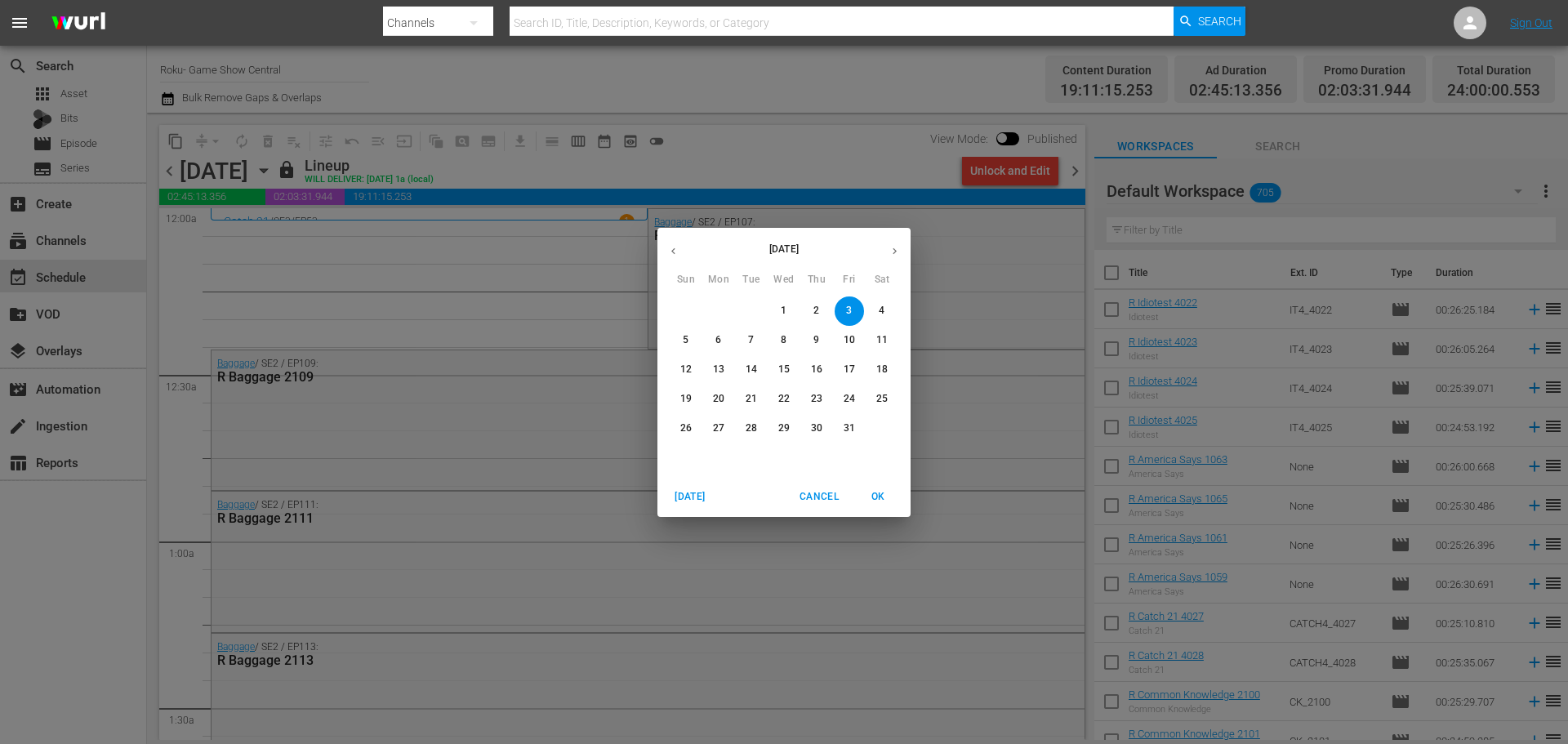
click at [670, 250] on icon "button" at bounding box center [673, 251] width 13 height 13
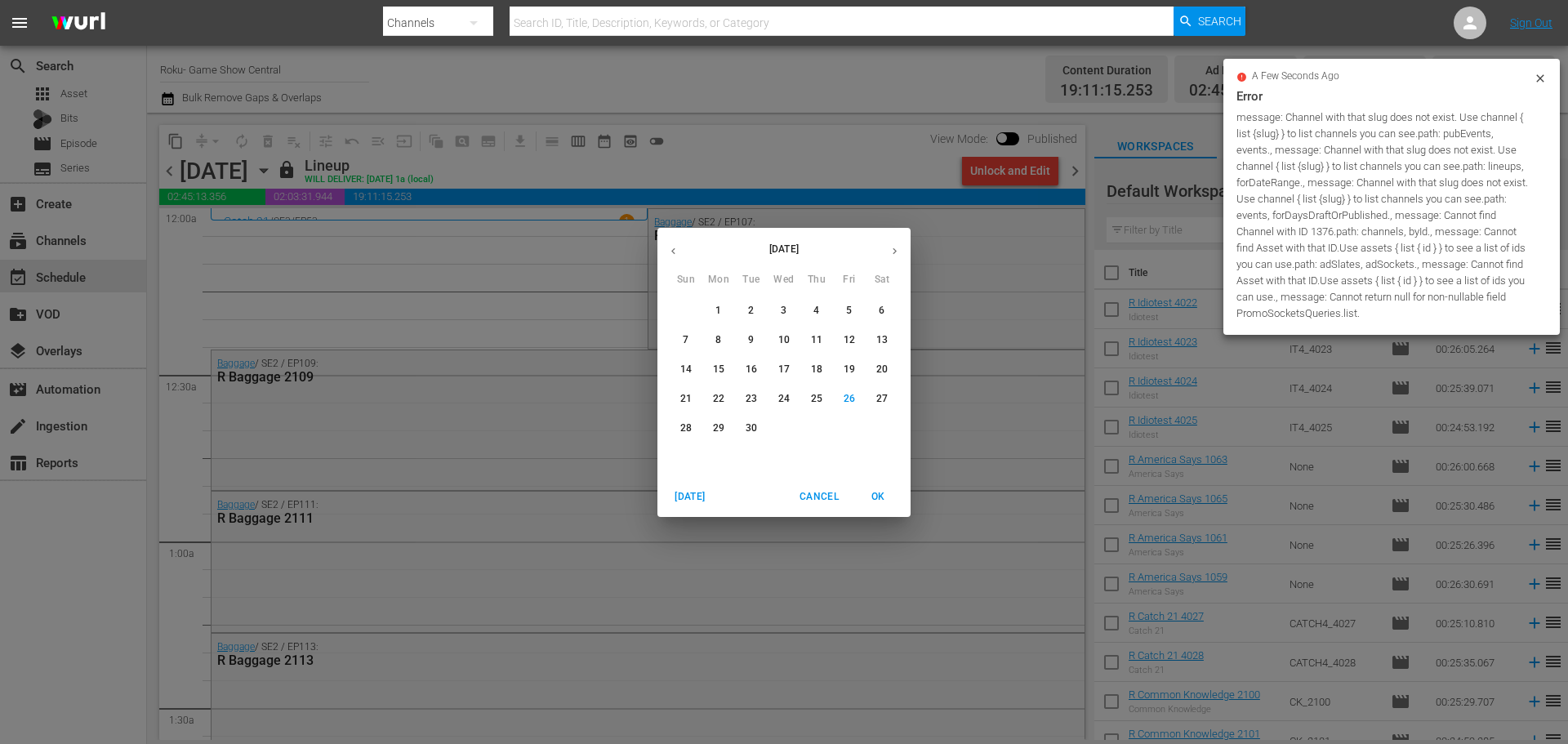
click at [674, 431] on span "28" at bounding box center [686, 428] width 30 height 14
